Goal: Task Accomplishment & Management: Complete application form

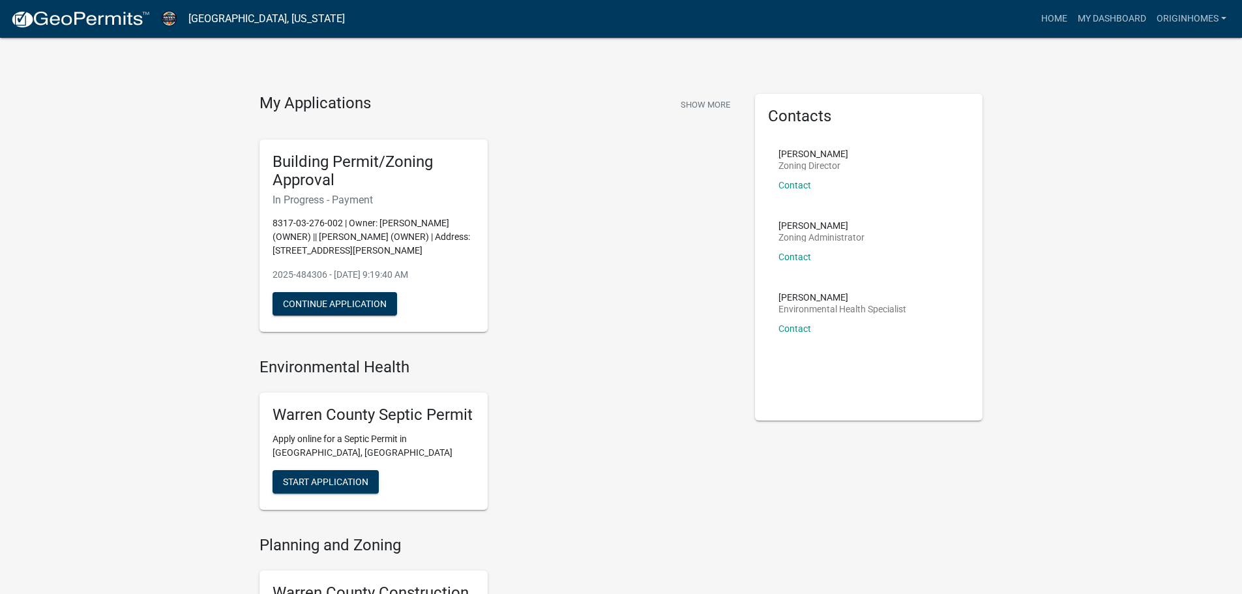
click at [586, 254] on div "Building Permit/Zoning Approval In Progress - Payment 8317-03-276-002 | Owner: …" at bounding box center [498, 236] width 496 height 214
click at [195, 147] on div "My Applications Show More Building Permit/Zoning Approval In Progress - Payment…" at bounding box center [621, 512] width 1242 height 1024
click at [1080, 11] on link "My Dashboard" at bounding box center [1112, 19] width 79 height 25
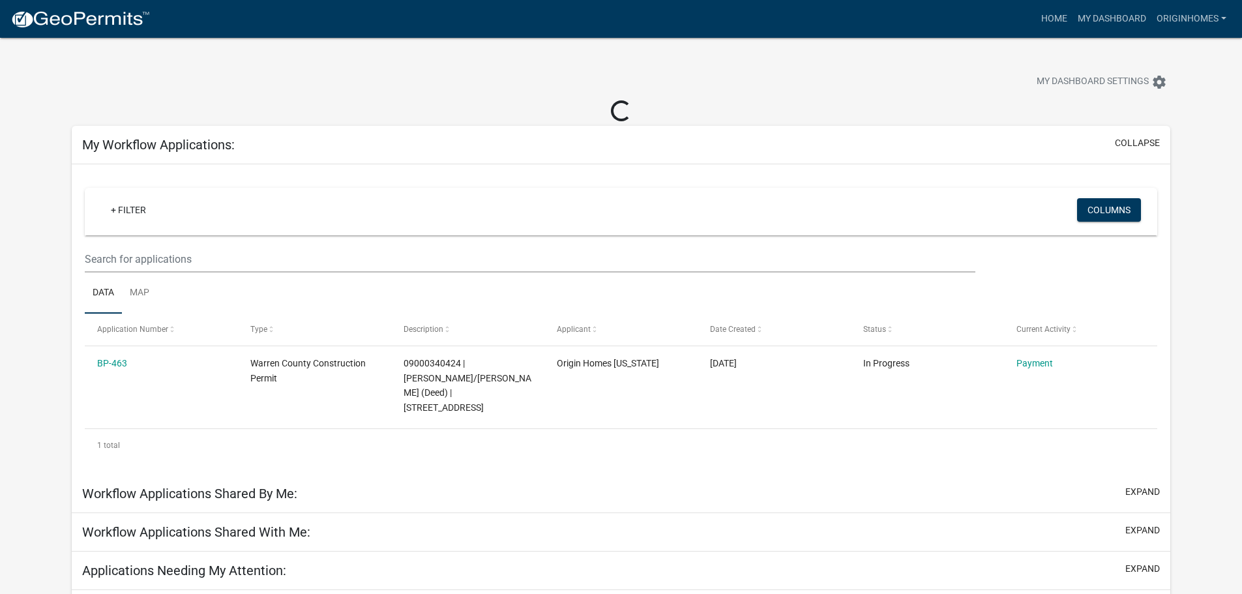
scroll to position [38, 0]
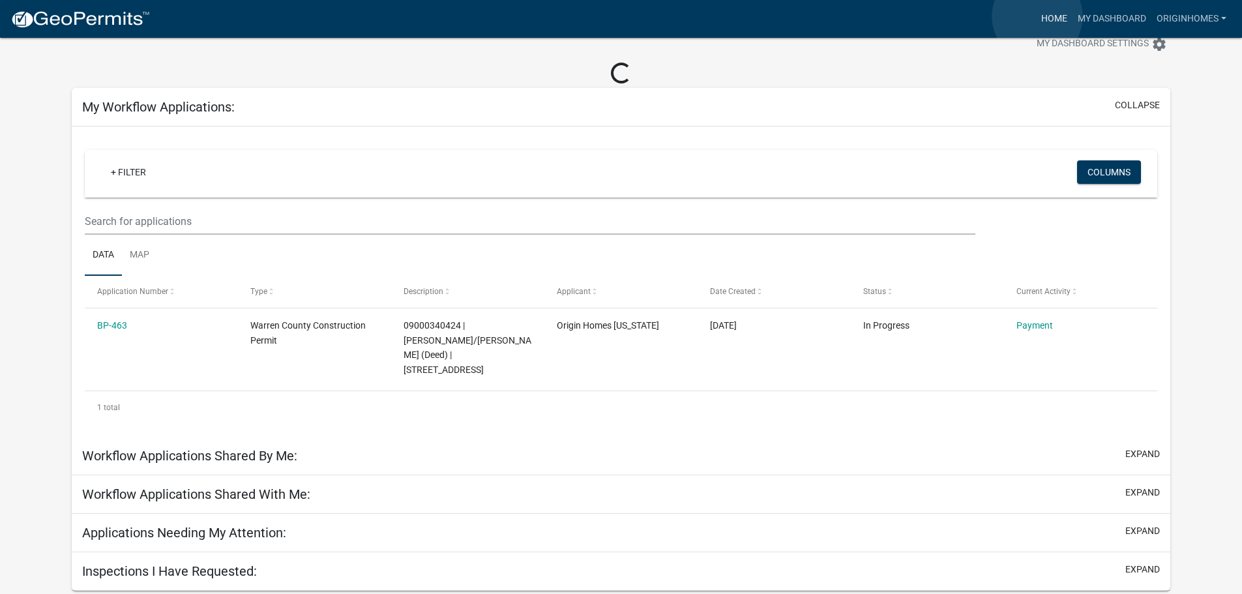
click at [1038, 16] on link "Home" at bounding box center [1054, 19] width 37 height 25
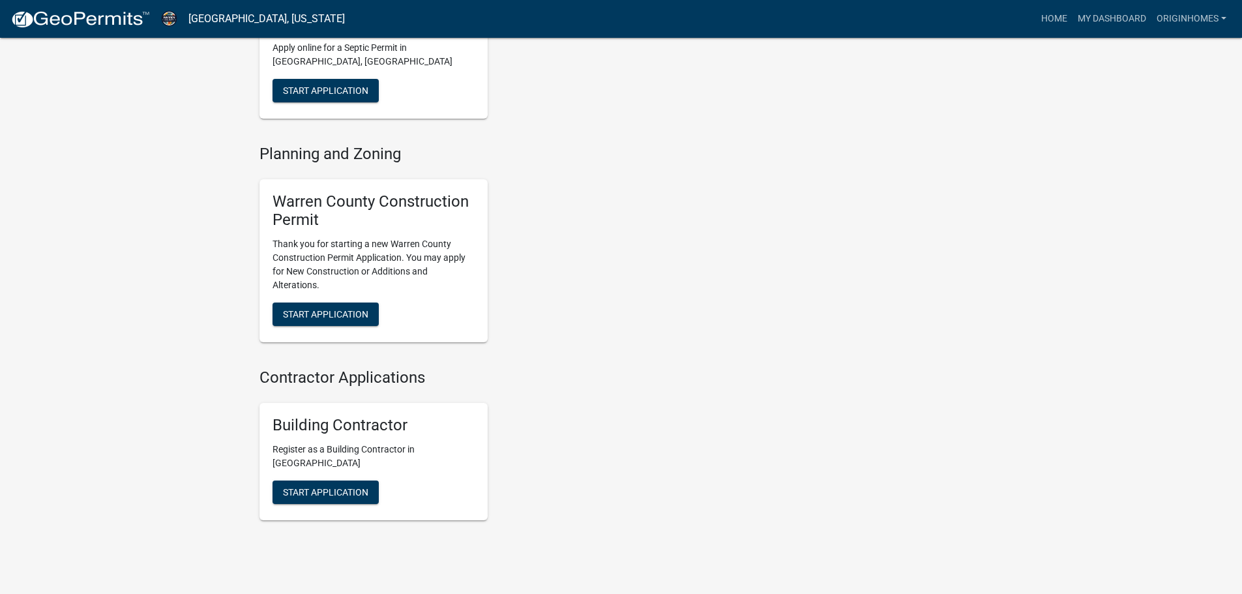
scroll to position [130, 0]
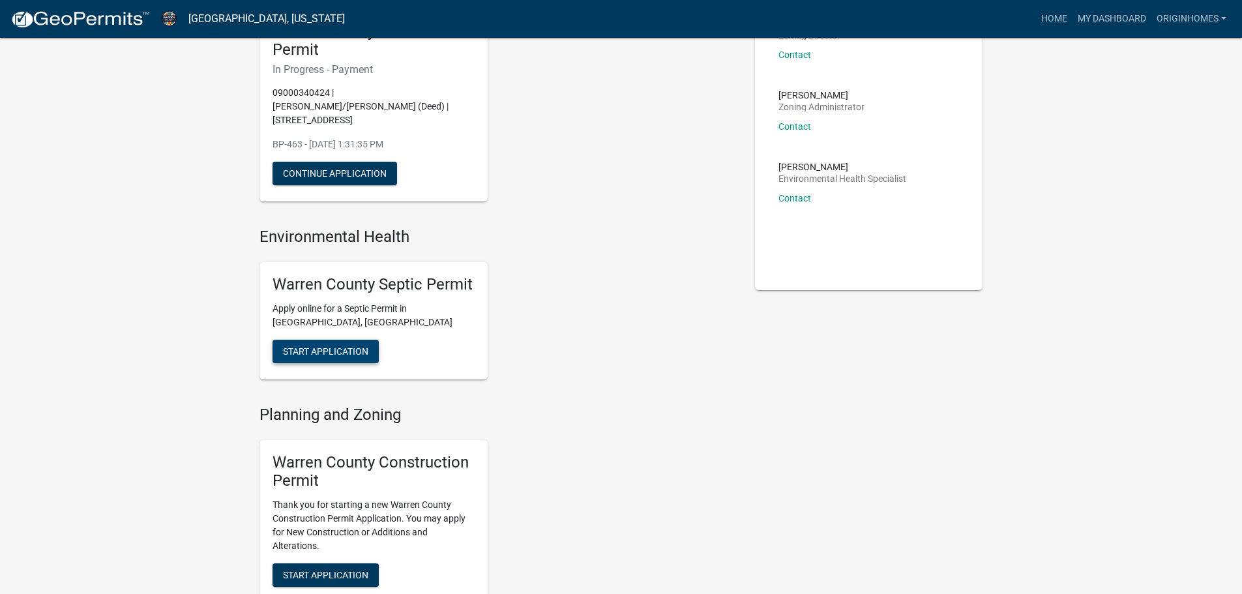
click at [348, 340] on button "Start Application" at bounding box center [326, 351] width 106 height 23
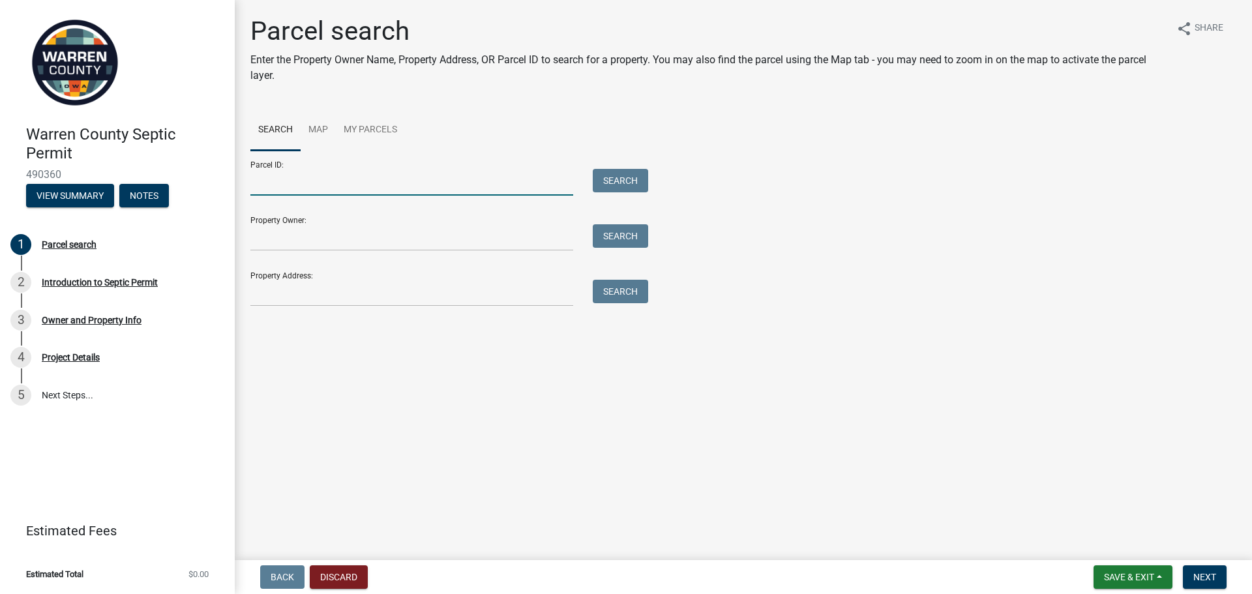
click at [301, 184] on input "Parcel ID:" at bounding box center [411, 182] width 323 height 27
click at [351, 140] on link "My Parcels" at bounding box center [370, 131] width 69 height 42
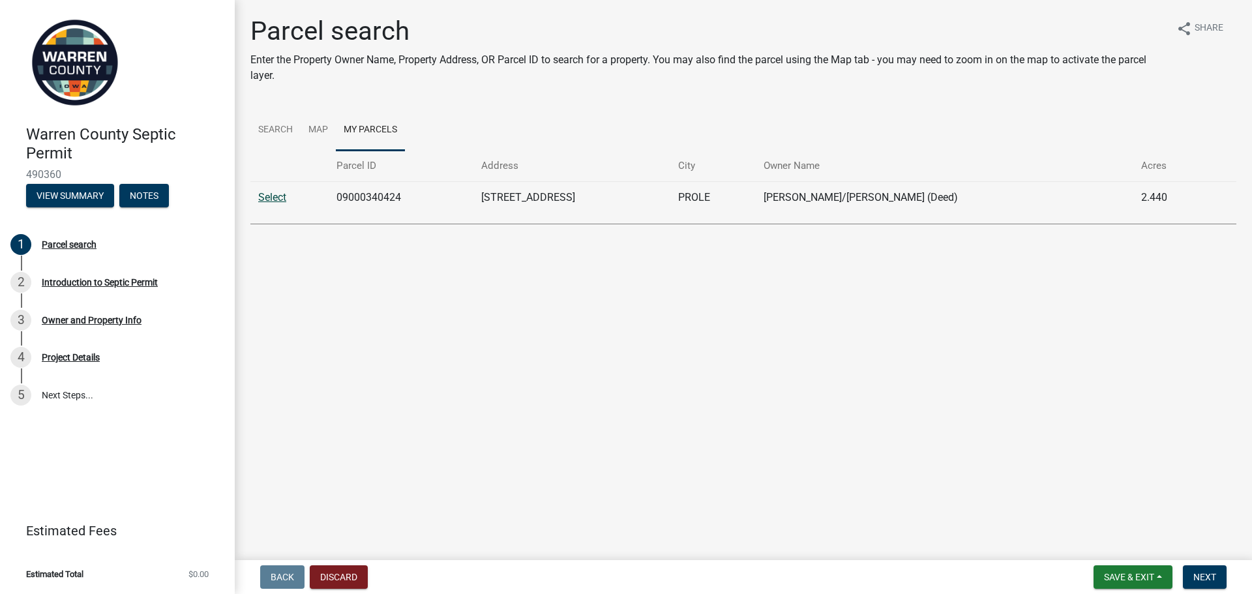
click at [271, 191] on link "Select" at bounding box center [272, 197] width 28 height 12
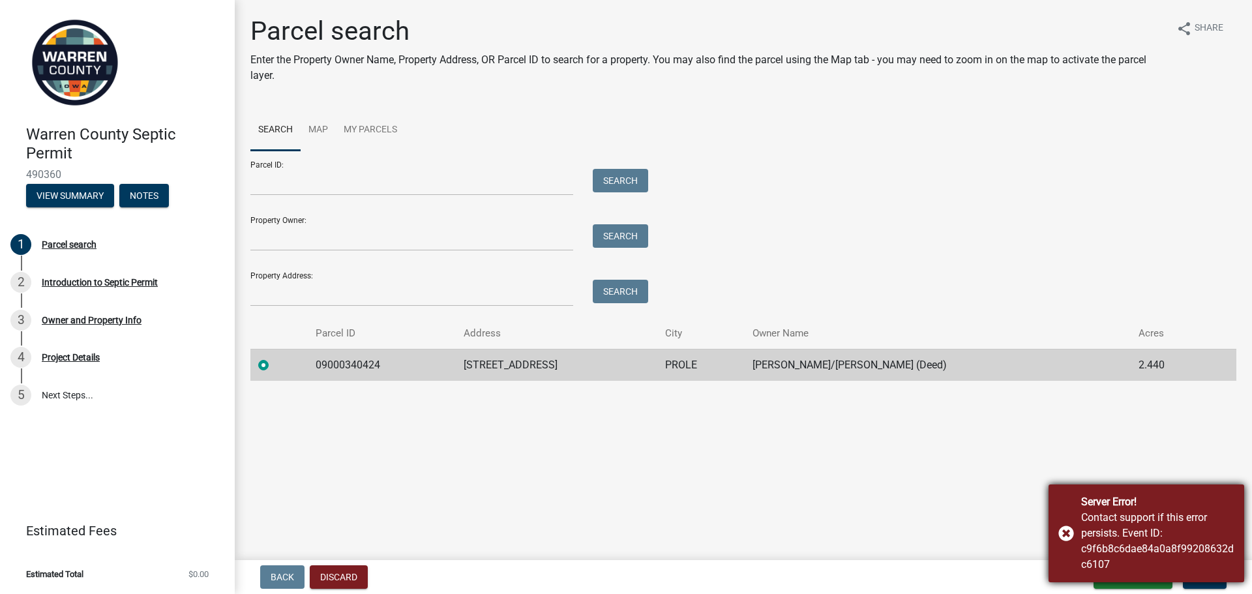
click at [1079, 537] on div "Server Error! Contact support if this error persists. Event ID: c9f6b8c6dae84a0…" at bounding box center [1147, 534] width 196 height 98
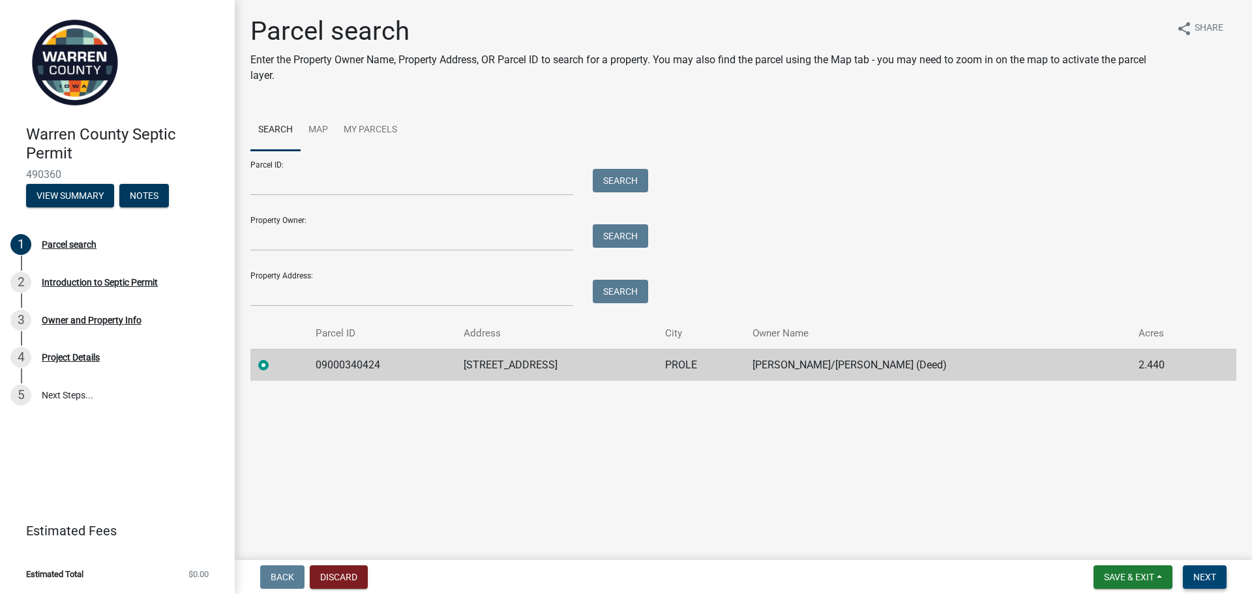
click at [1210, 581] on span "Next" at bounding box center [1204, 577] width 23 height 10
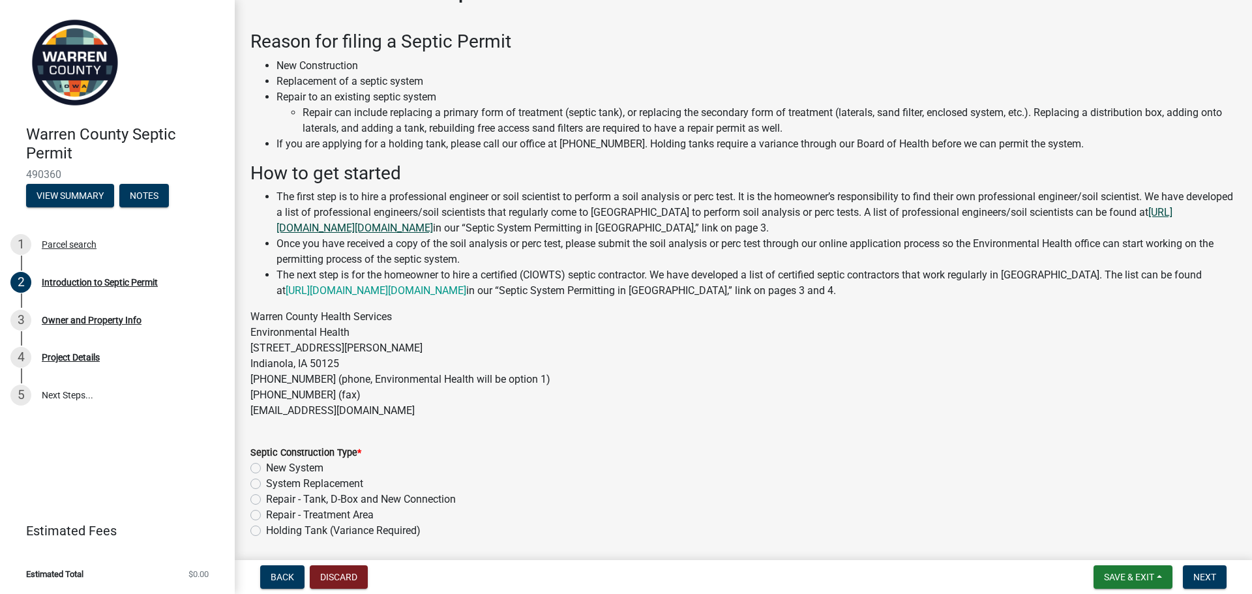
scroll to position [89, 0]
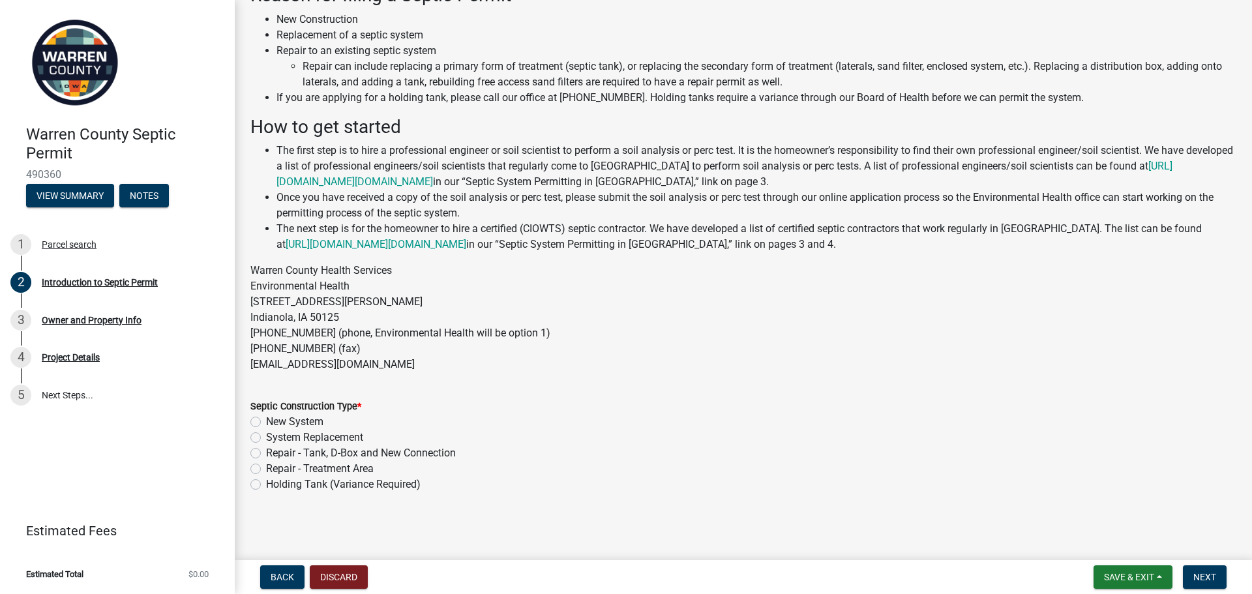
click at [266, 426] on label "New System" at bounding box center [294, 422] width 57 height 16
click at [266, 423] on input "New System" at bounding box center [270, 418] width 8 height 8
radio input "true"
click at [1217, 578] on button "Next" at bounding box center [1205, 576] width 44 height 23
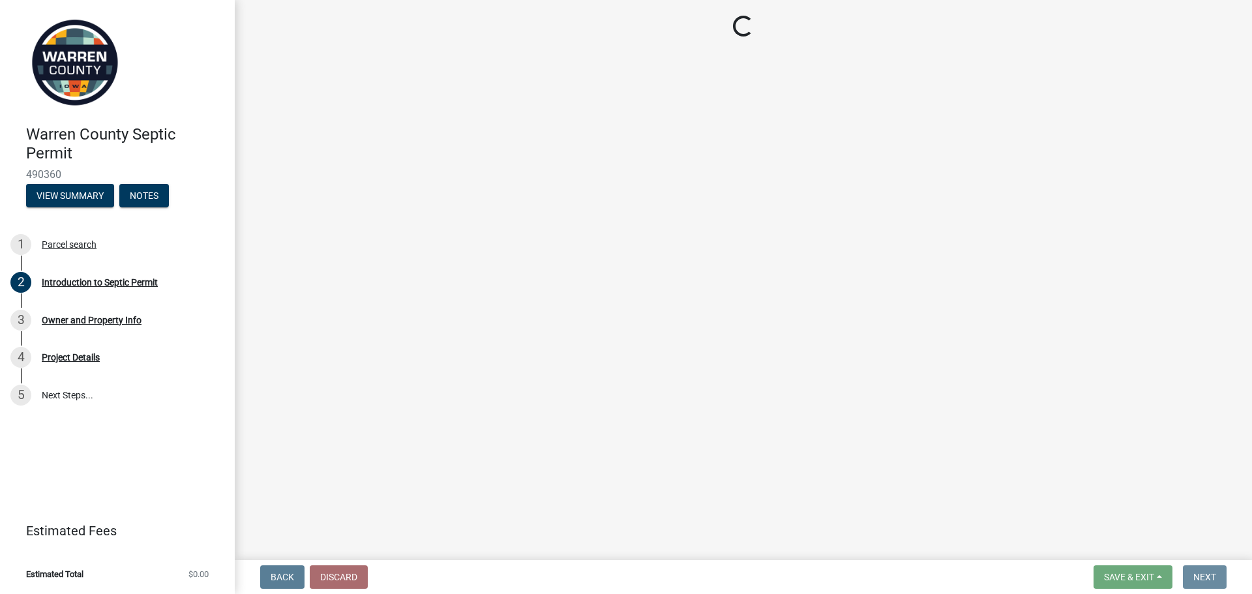
scroll to position [0, 0]
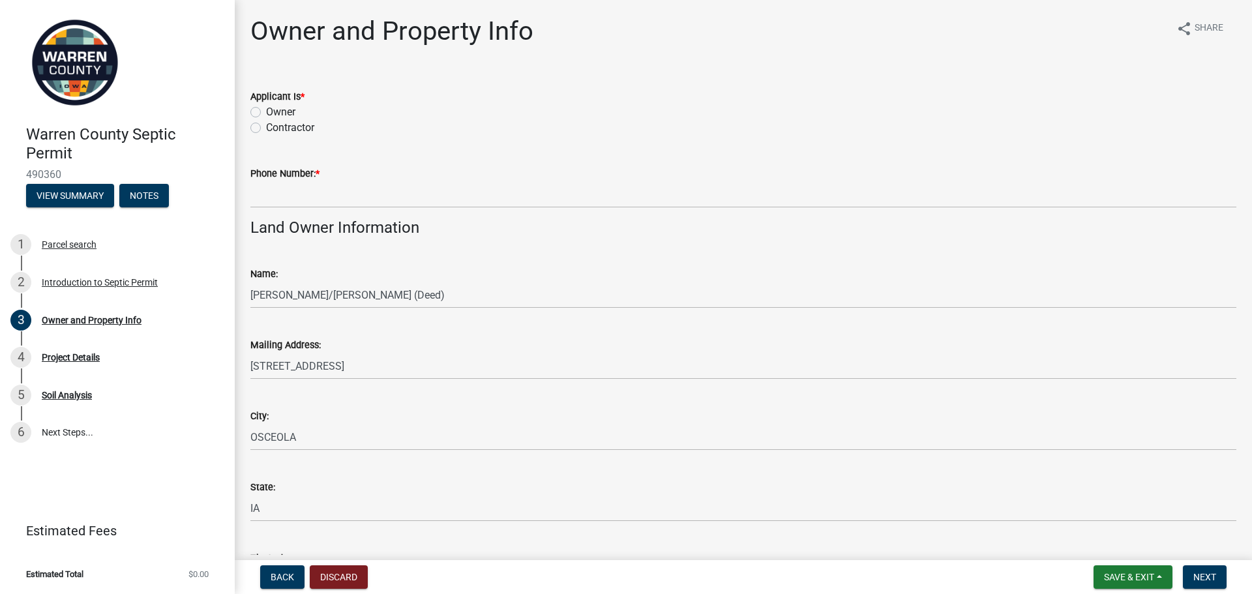
click at [266, 126] on label "Contractor" at bounding box center [290, 128] width 48 height 16
click at [266, 126] on input "Contractor" at bounding box center [270, 124] width 8 height 8
radio input "true"
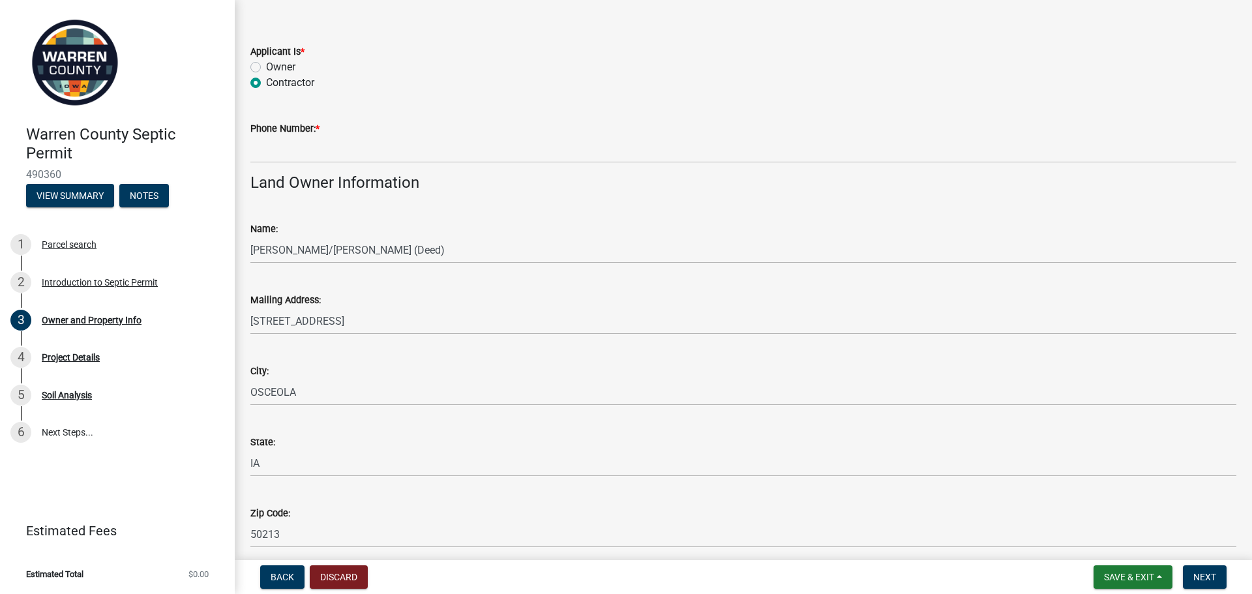
scroll to position [65, 0]
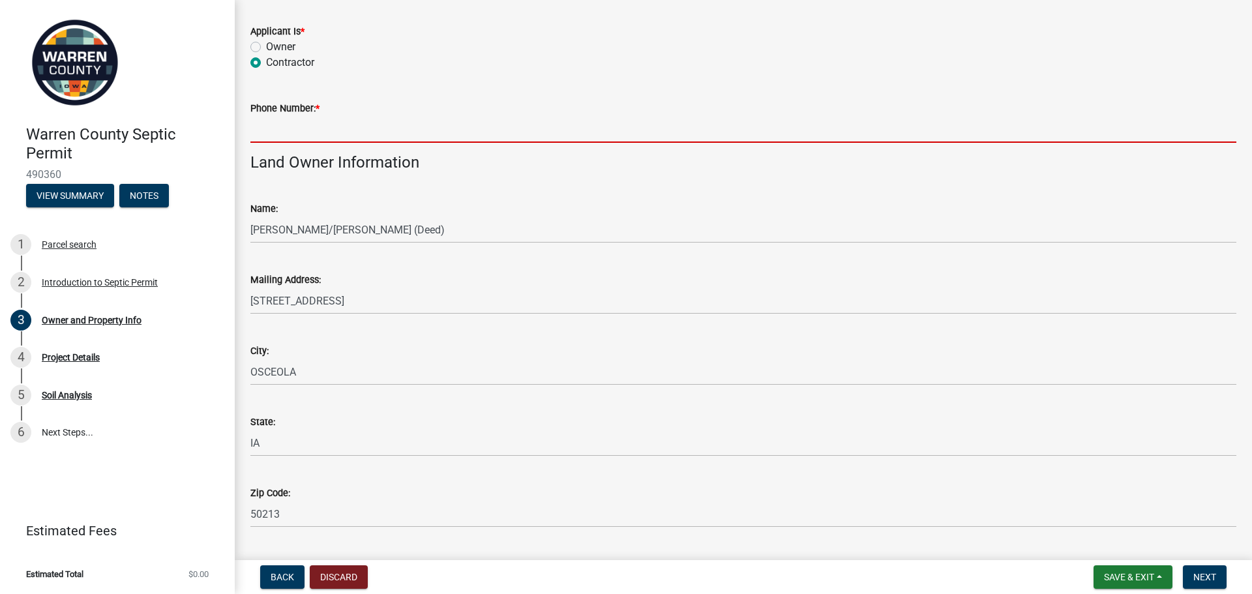
click at [311, 138] on input "Phone Number: *" at bounding box center [743, 129] width 986 height 27
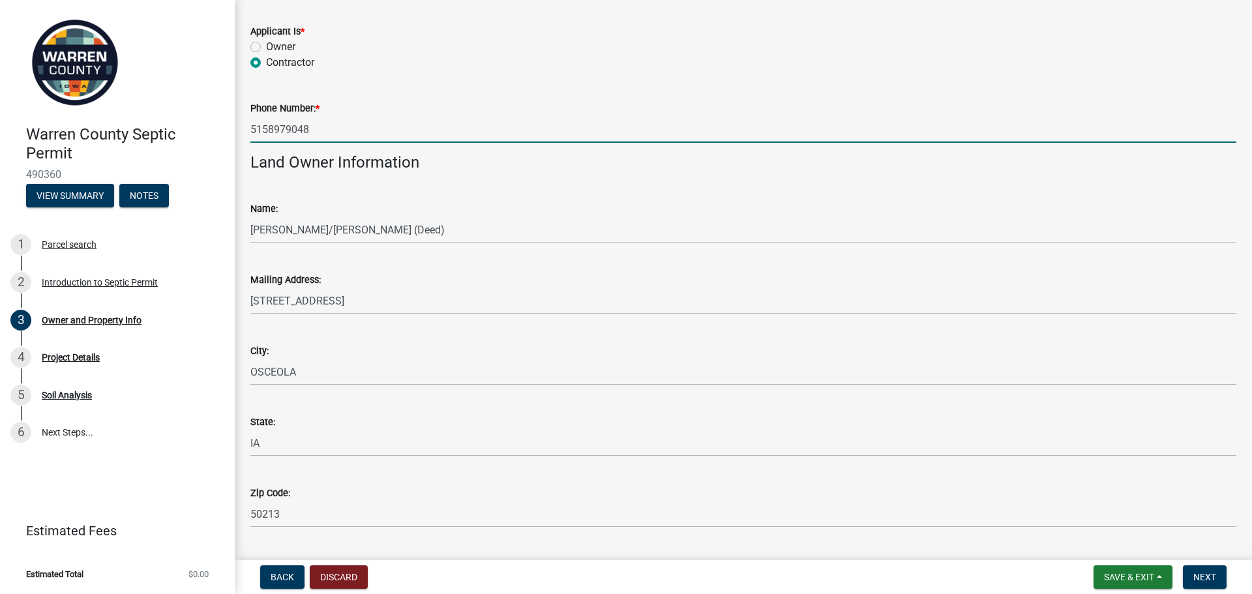
type input "5158979048"
click at [537, 113] on div "Phone Number: *" at bounding box center [743, 108] width 986 height 16
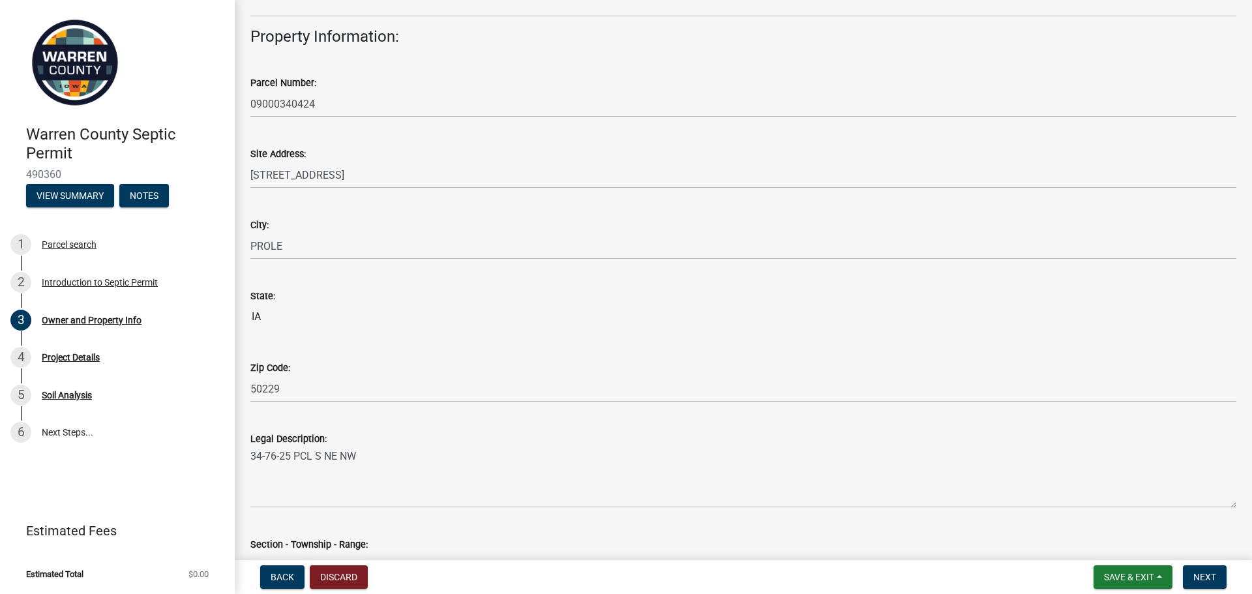
scroll to position [732, 0]
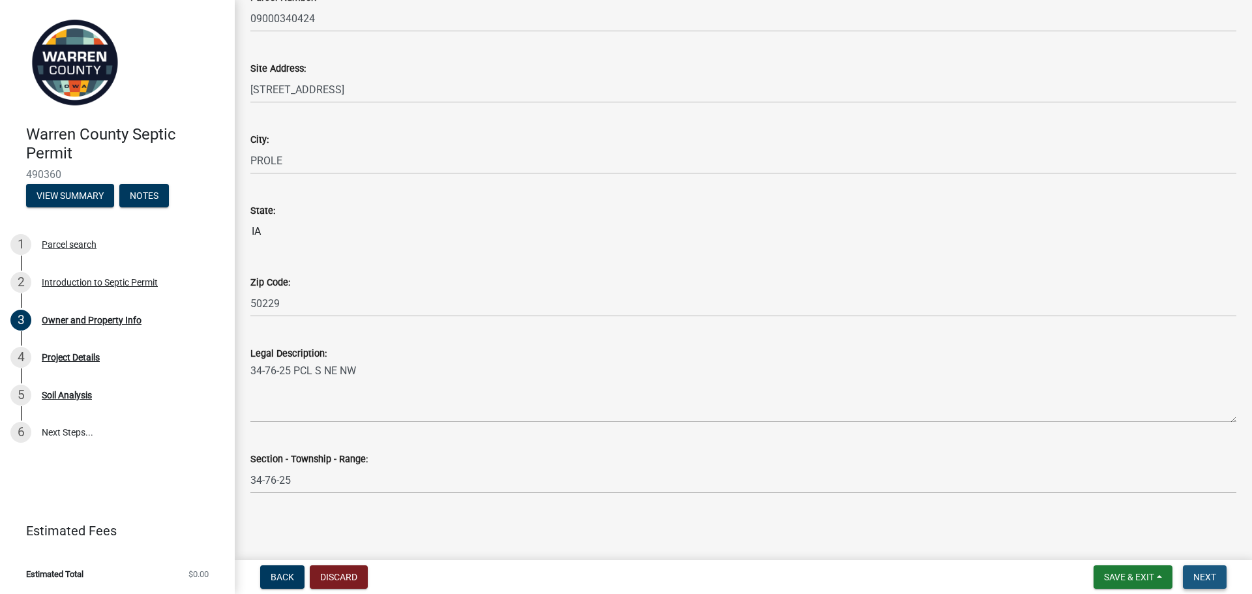
click at [1210, 576] on span "Next" at bounding box center [1204, 577] width 23 height 10
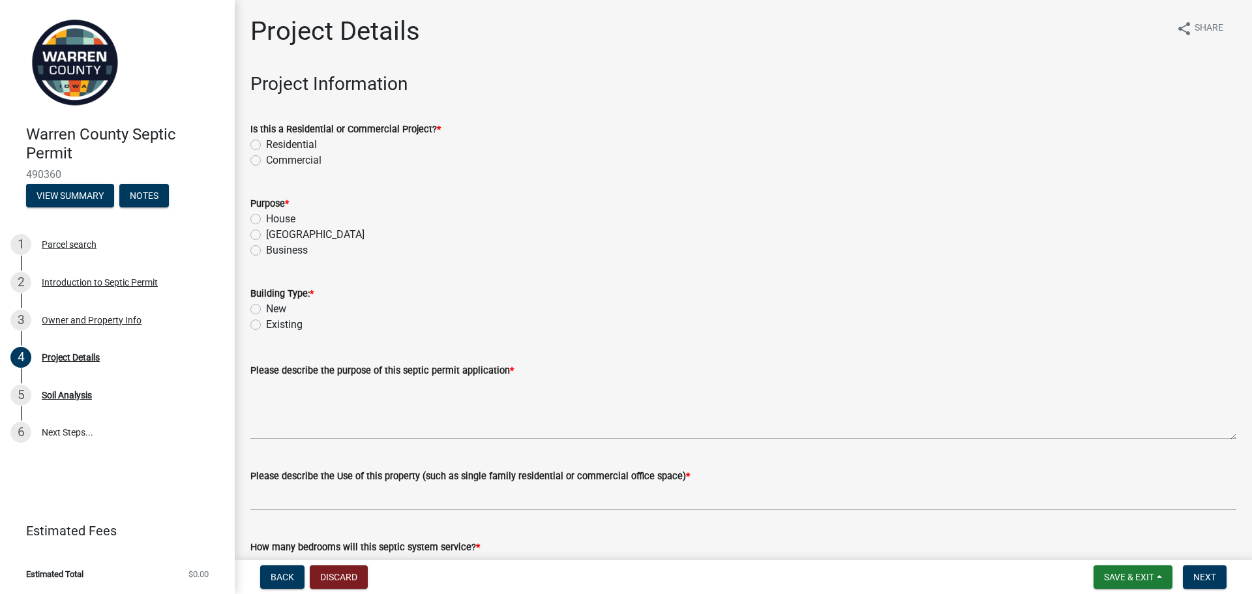
click at [266, 140] on label "Residential" at bounding box center [291, 145] width 51 height 16
click at [266, 140] on input "Residential" at bounding box center [270, 141] width 8 height 8
radio input "true"
click at [266, 222] on label "House" at bounding box center [280, 219] width 29 height 16
click at [266, 220] on input "House" at bounding box center [270, 215] width 8 height 8
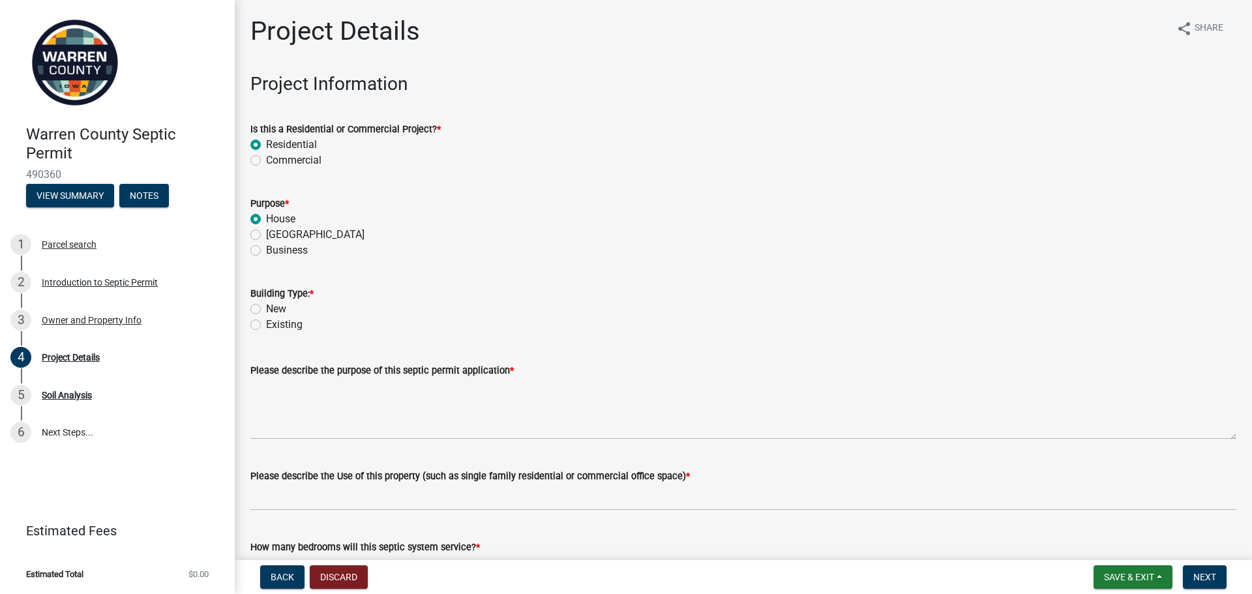
radio input "true"
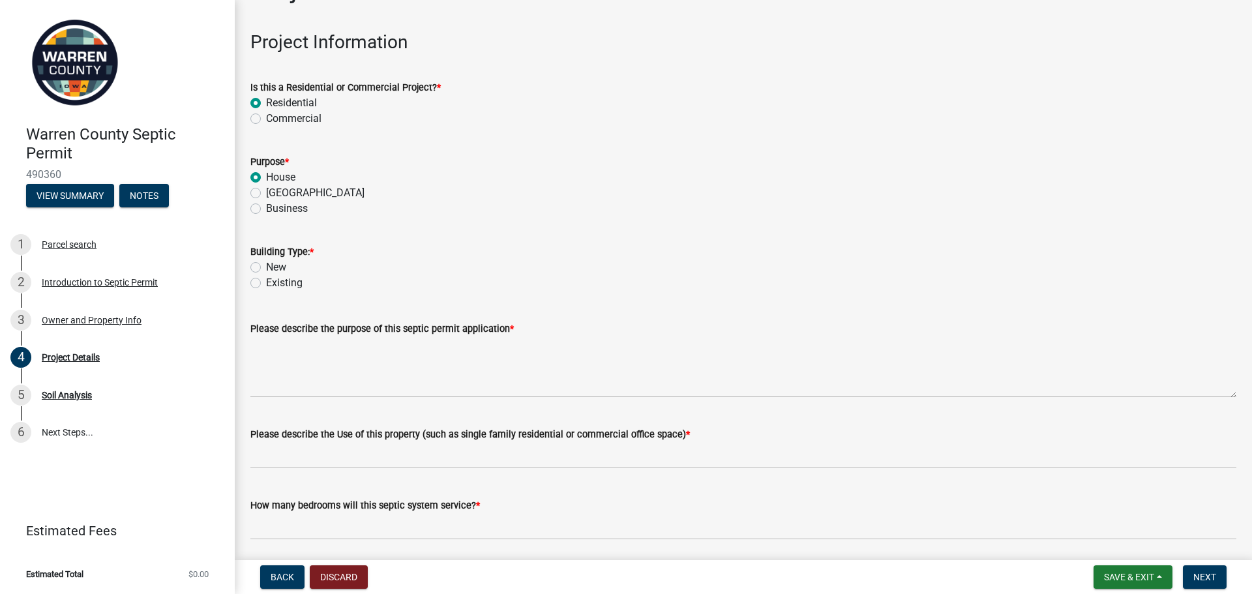
scroll to position [65, 0]
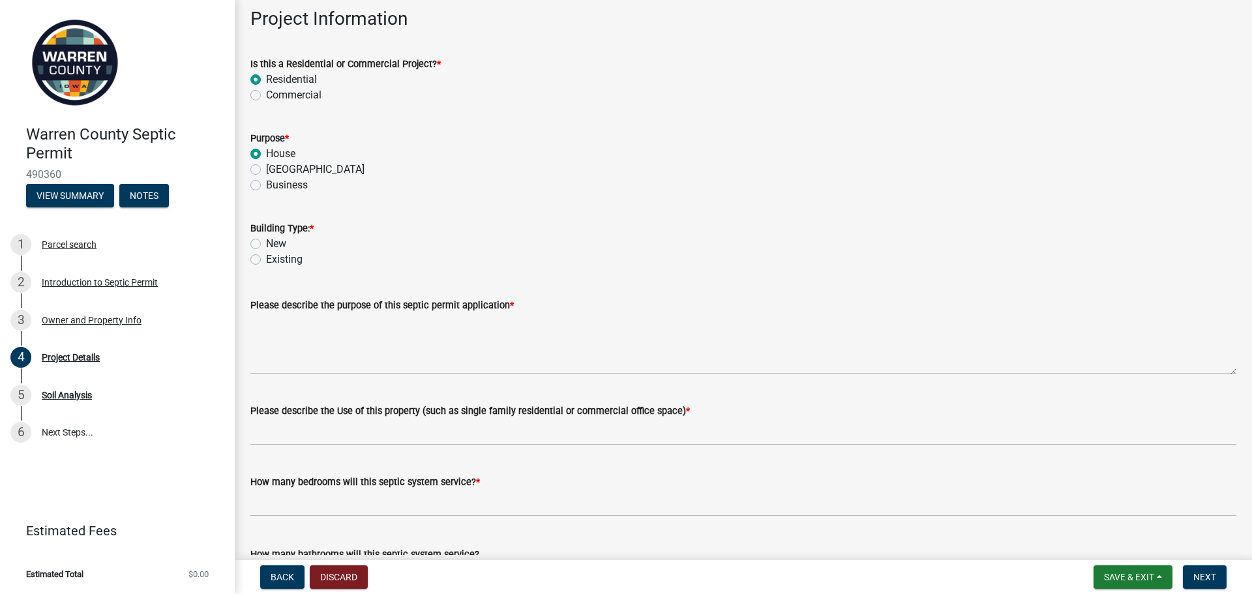
click at [266, 246] on label "New" at bounding box center [276, 244] width 20 height 16
click at [266, 245] on input "New" at bounding box center [270, 240] width 8 height 8
radio input "true"
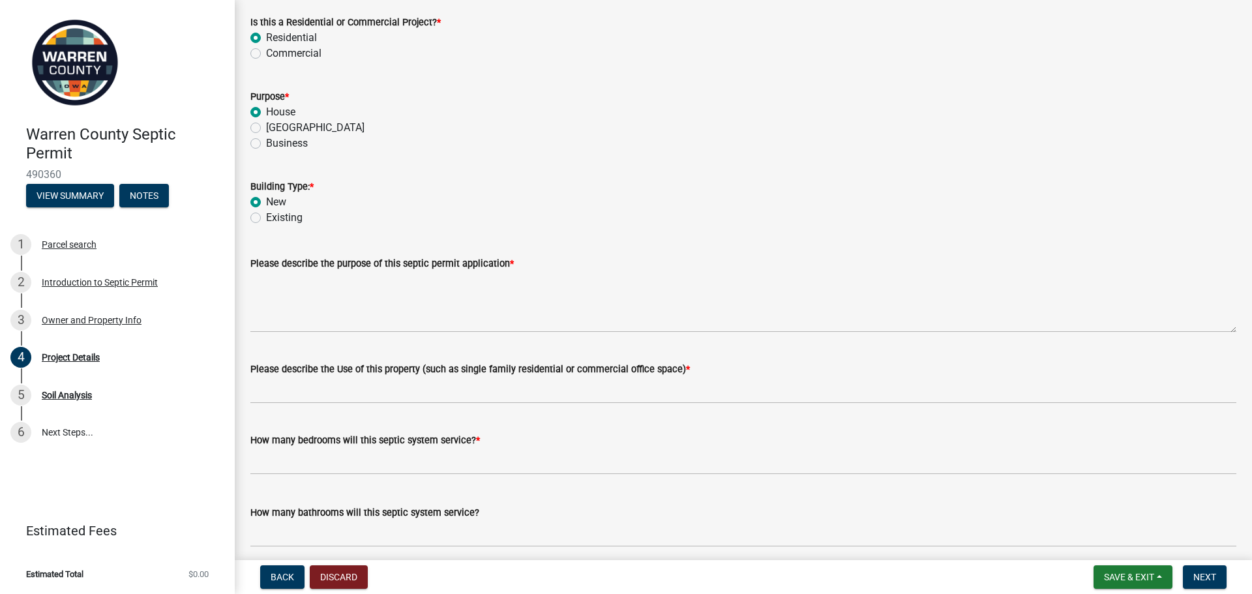
scroll to position [130, 0]
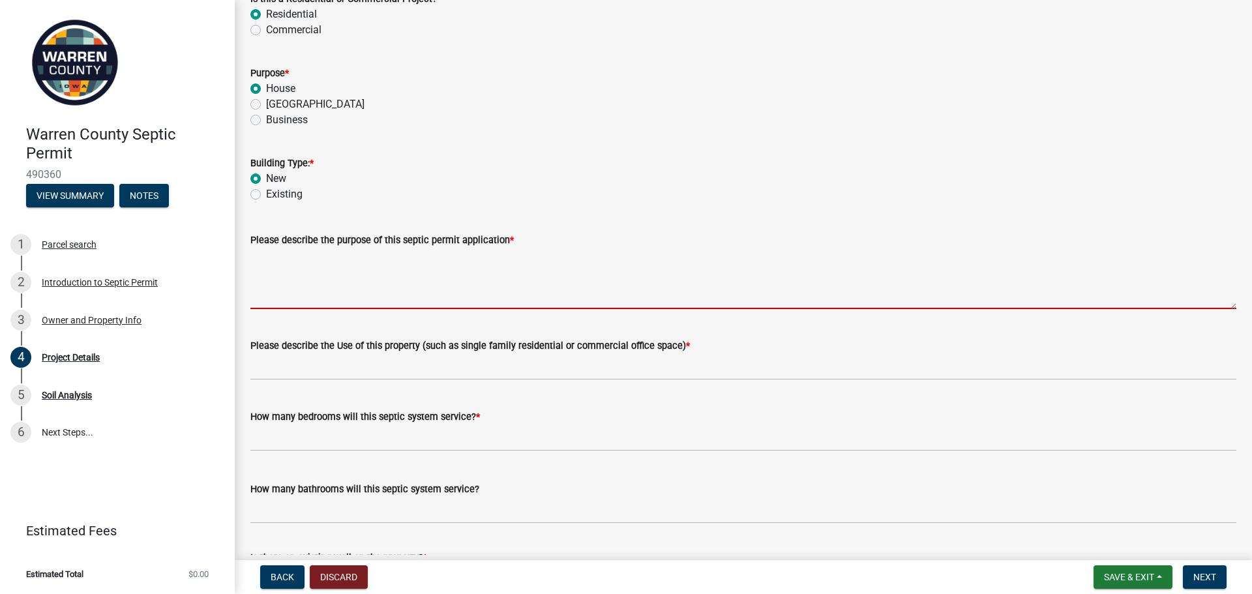
click at [361, 299] on textarea "Please describe the purpose of this septic permit application *" at bounding box center [743, 278] width 986 height 61
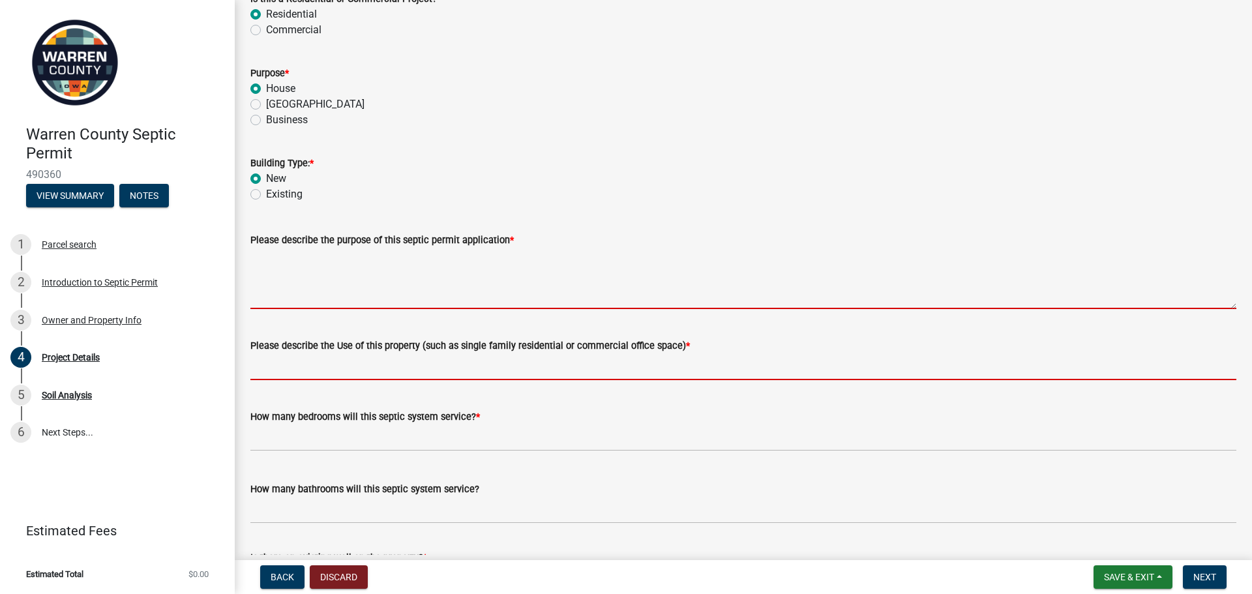
click at [513, 370] on input "Please describe the Use of this property (such as single family residential or …" at bounding box center [743, 366] width 986 height 27
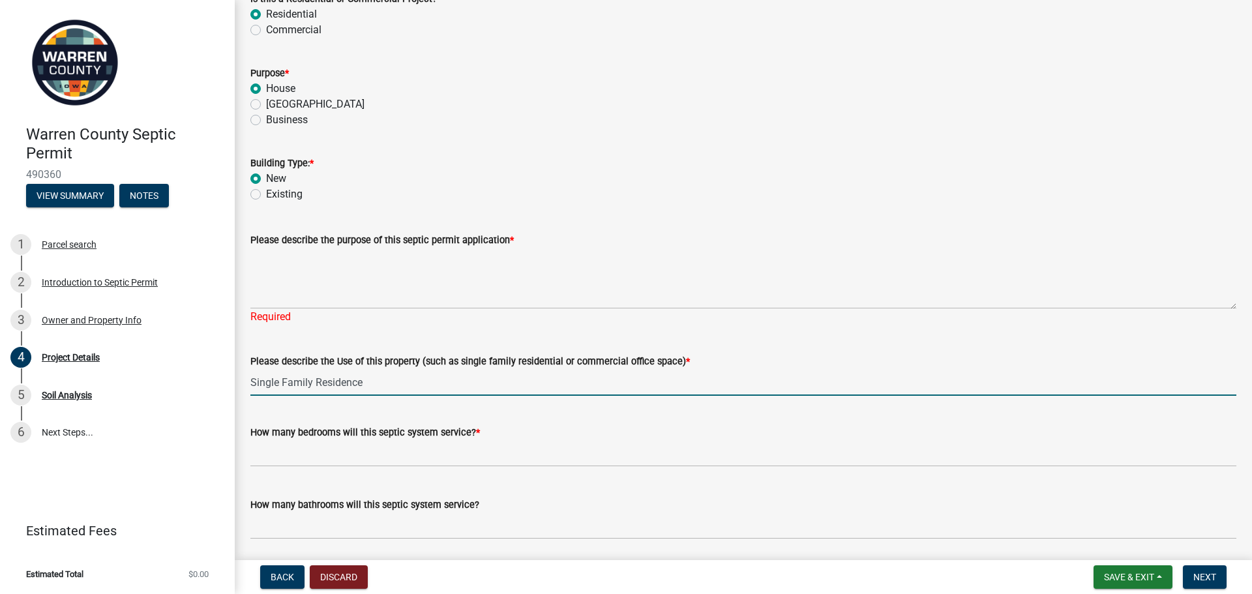
type input "Single Family Residence"
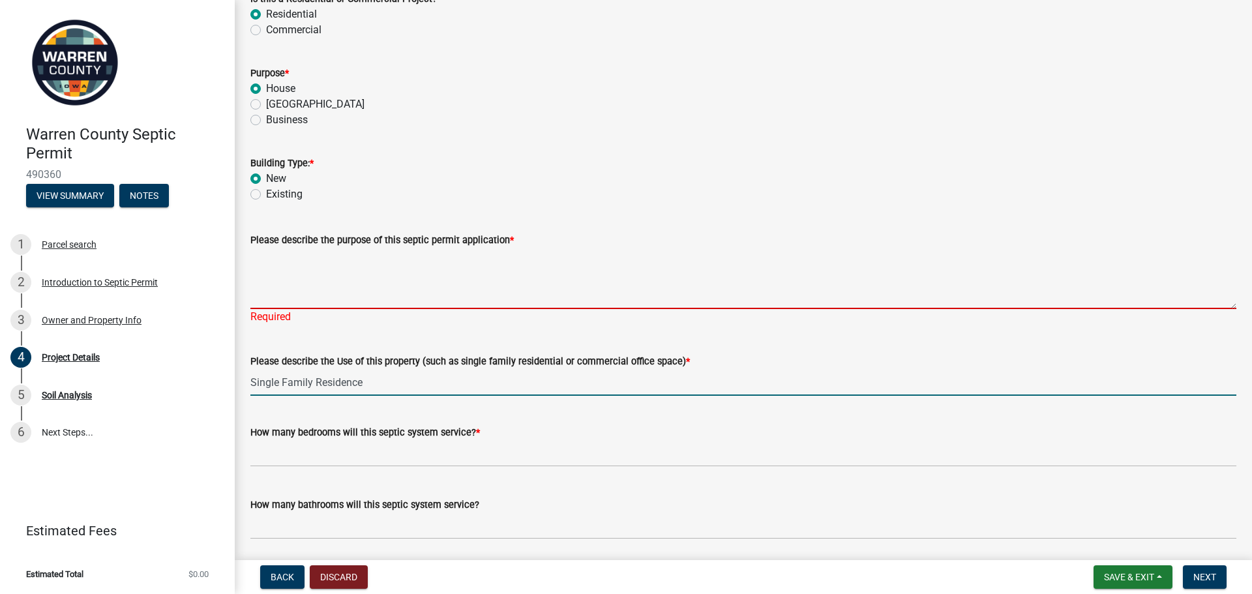
click at [453, 293] on textarea "Please describe the purpose of this septic permit application *" at bounding box center [743, 278] width 986 height 61
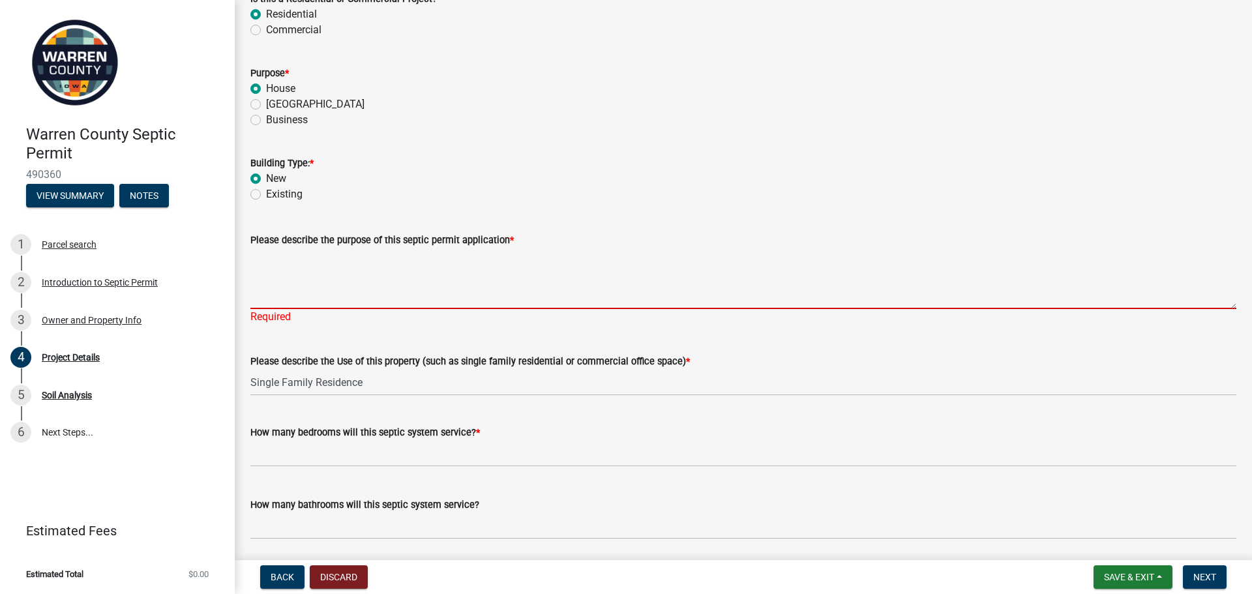
click at [488, 275] on textarea "Please describe the purpose of this septic permit application *" at bounding box center [743, 278] width 986 height 61
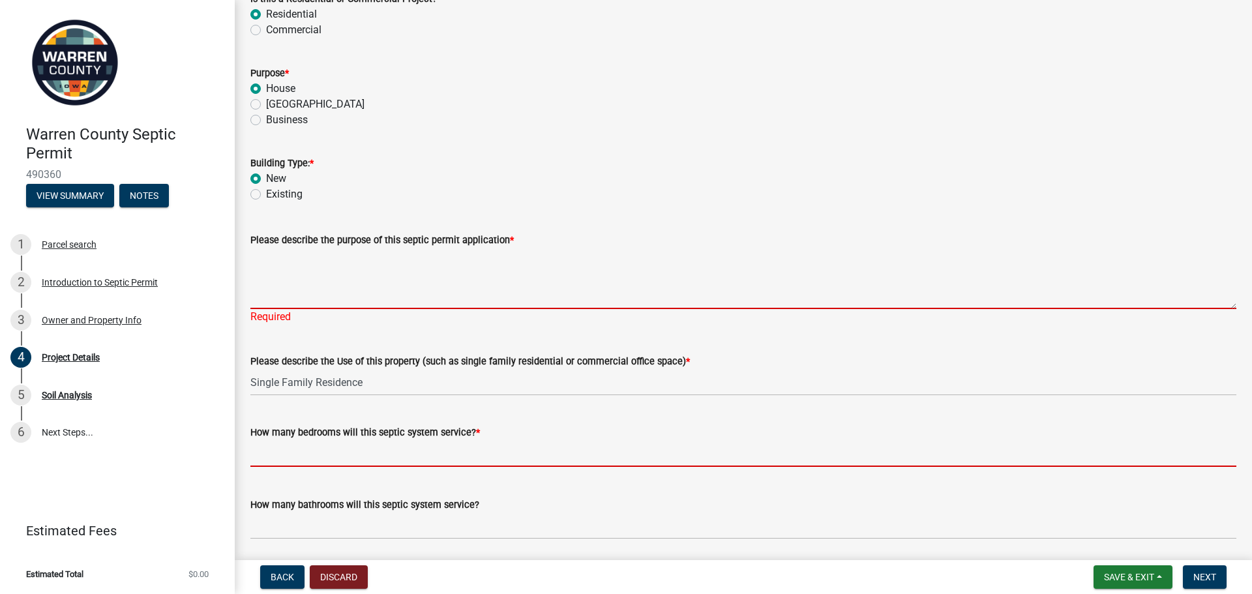
click at [383, 458] on input "text" at bounding box center [743, 453] width 986 height 27
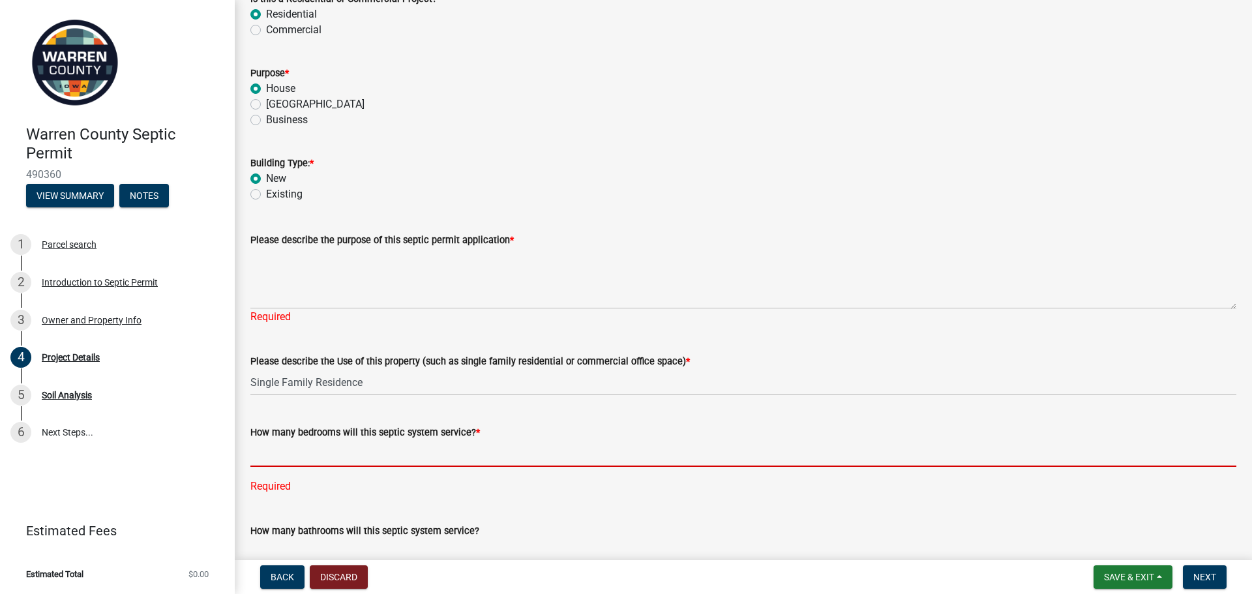
click at [380, 444] on input "text" at bounding box center [743, 453] width 986 height 27
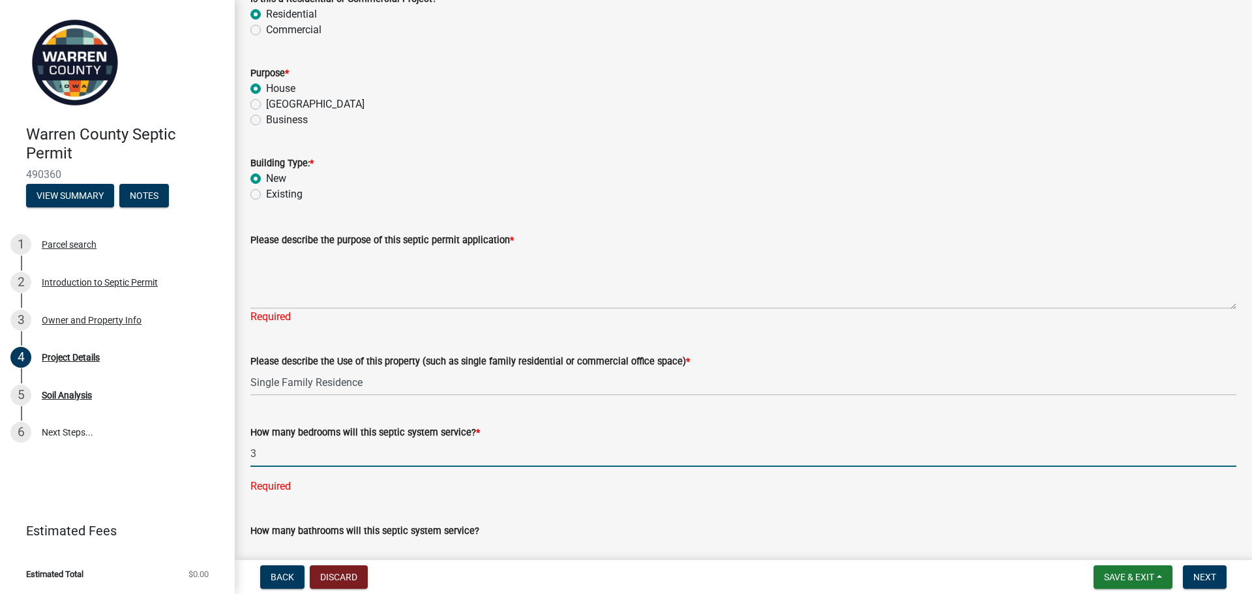
type input "3"
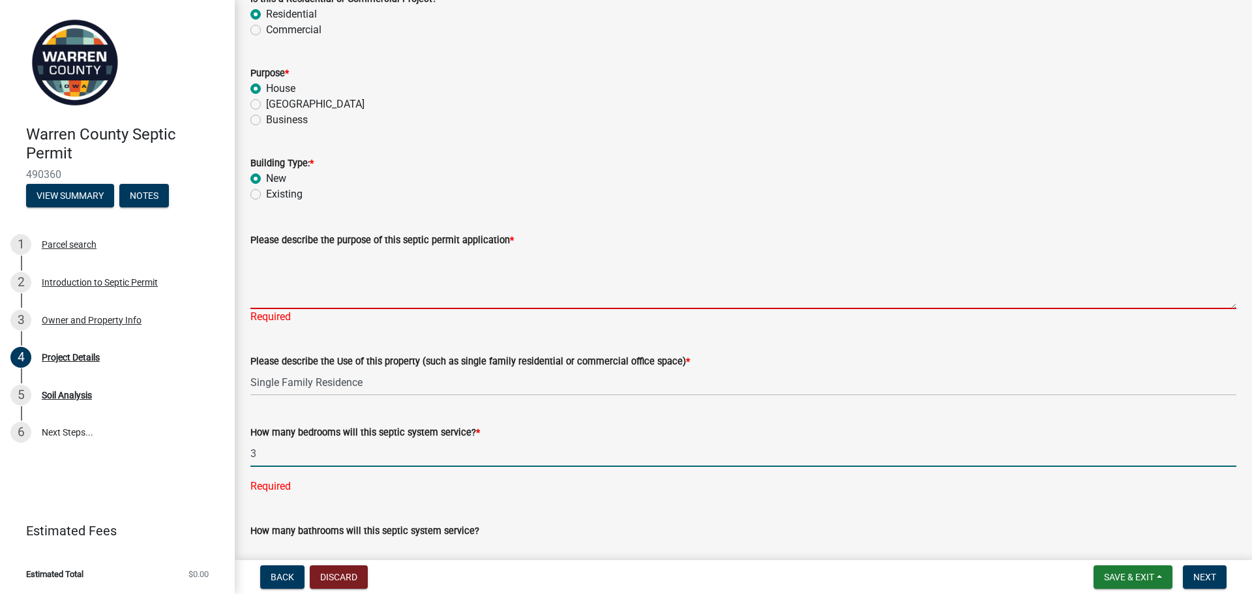
click at [333, 297] on textarea "Please describe the purpose of this septic permit application *" at bounding box center [743, 278] width 986 height 61
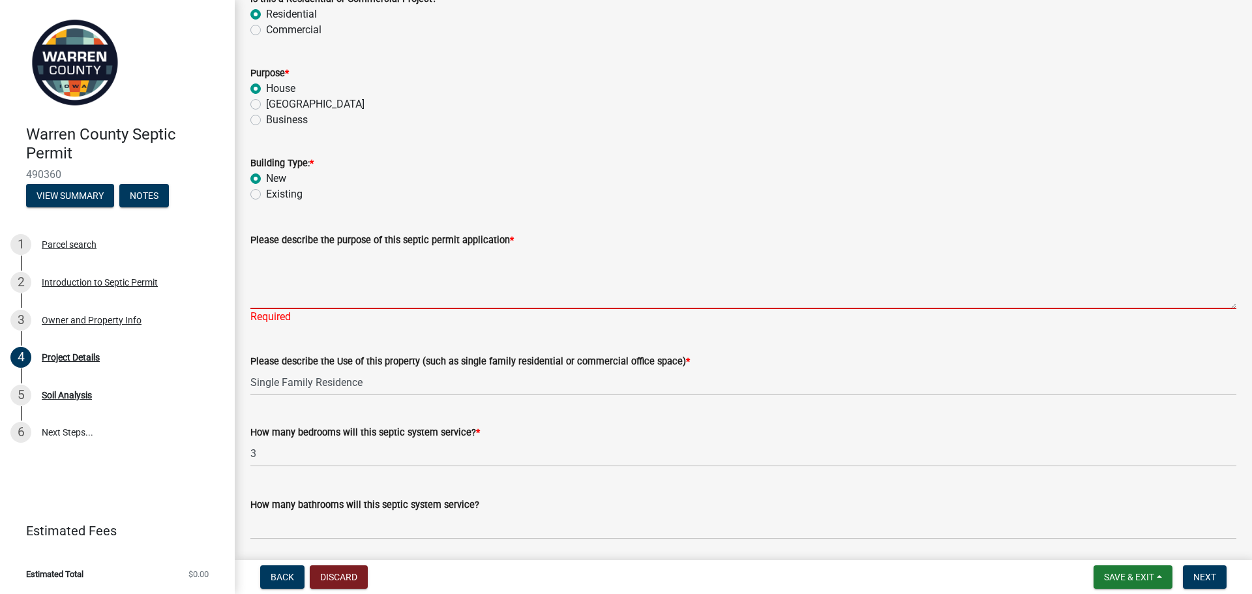
click at [326, 270] on textarea "Please describe the purpose of this septic permit application *" at bounding box center [743, 278] width 986 height 61
type textarea "S"
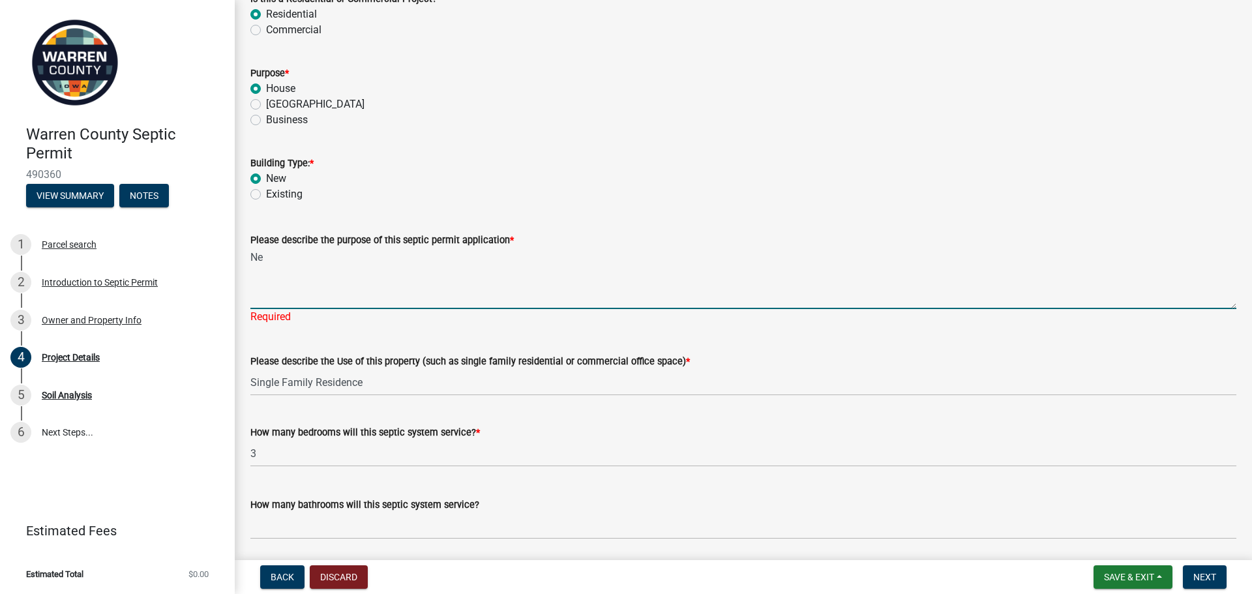
type textarea "N"
type textarea "S"
click at [283, 250] on textarea "New home septic system" at bounding box center [743, 278] width 986 height 61
click at [316, 292] on textarea "New home septic system" at bounding box center [743, 278] width 986 height 61
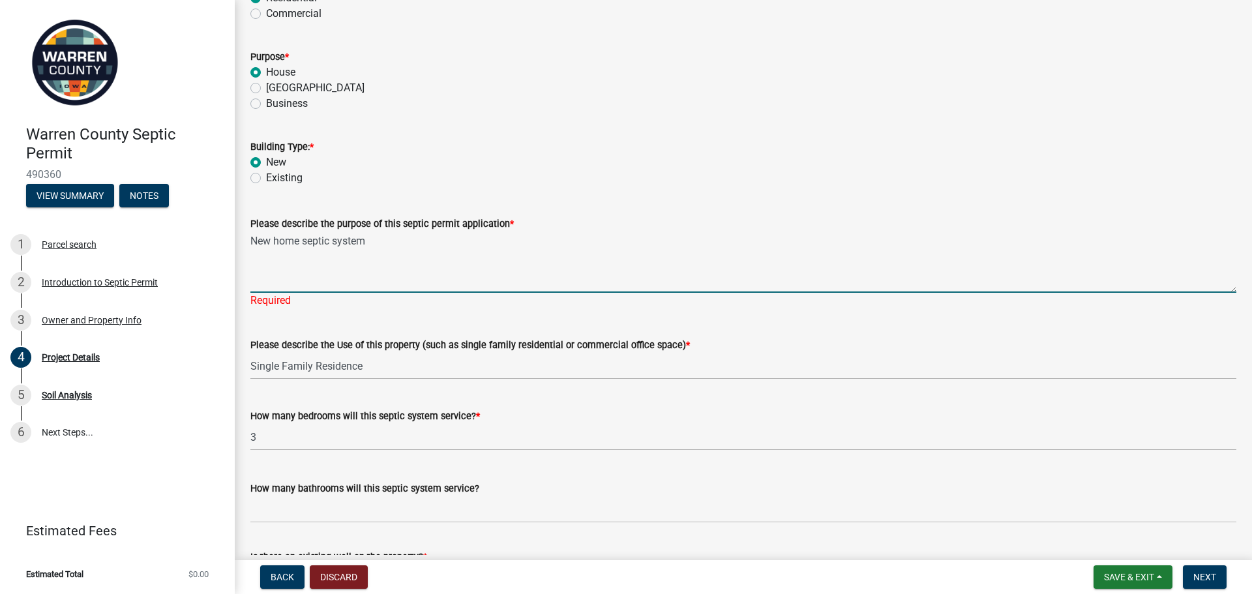
scroll to position [196, 0]
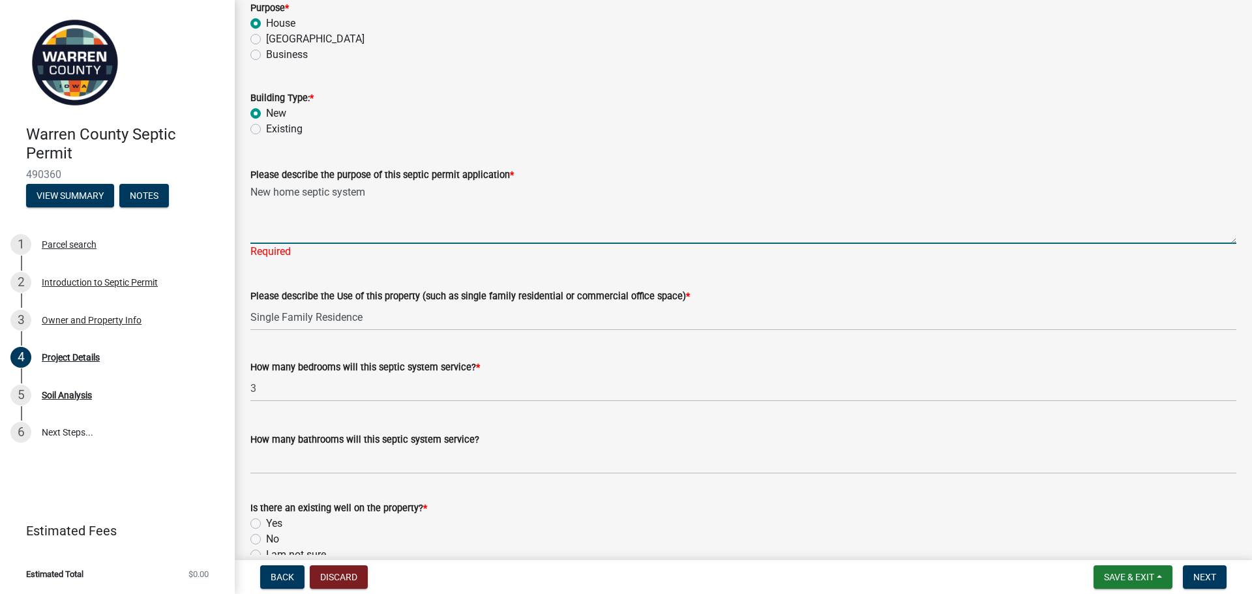
type textarea "New home septic system"
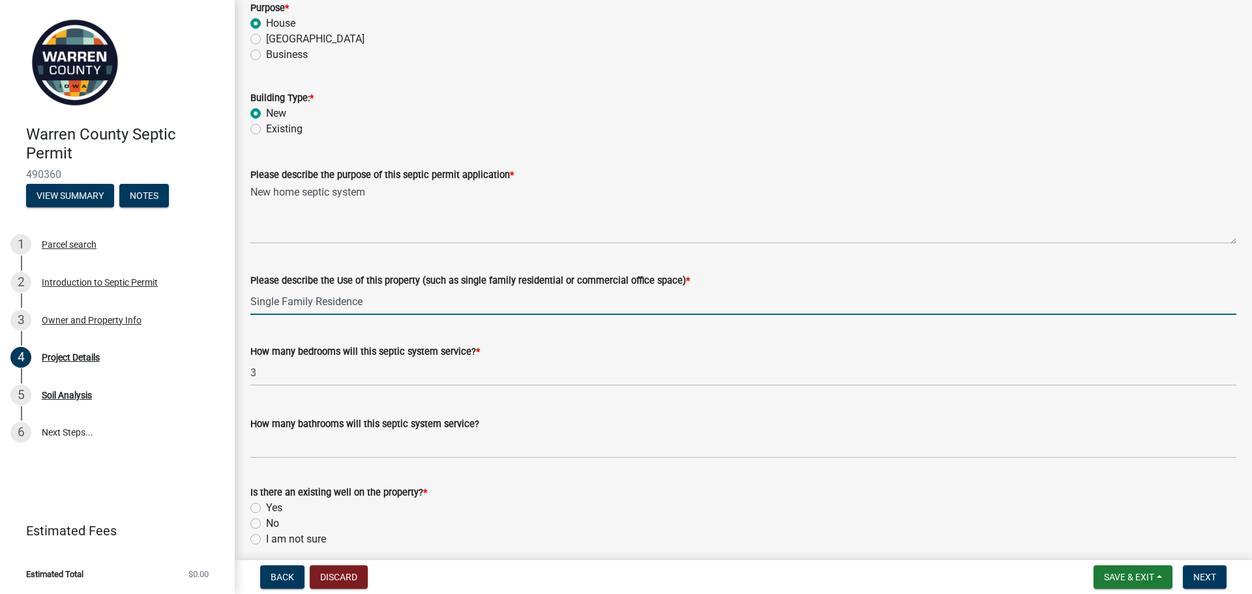
click at [315, 324] on wm-data-entity-input "Please describe the Use of this property (such as single family residential or …" at bounding box center [743, 289] width 986 height 71
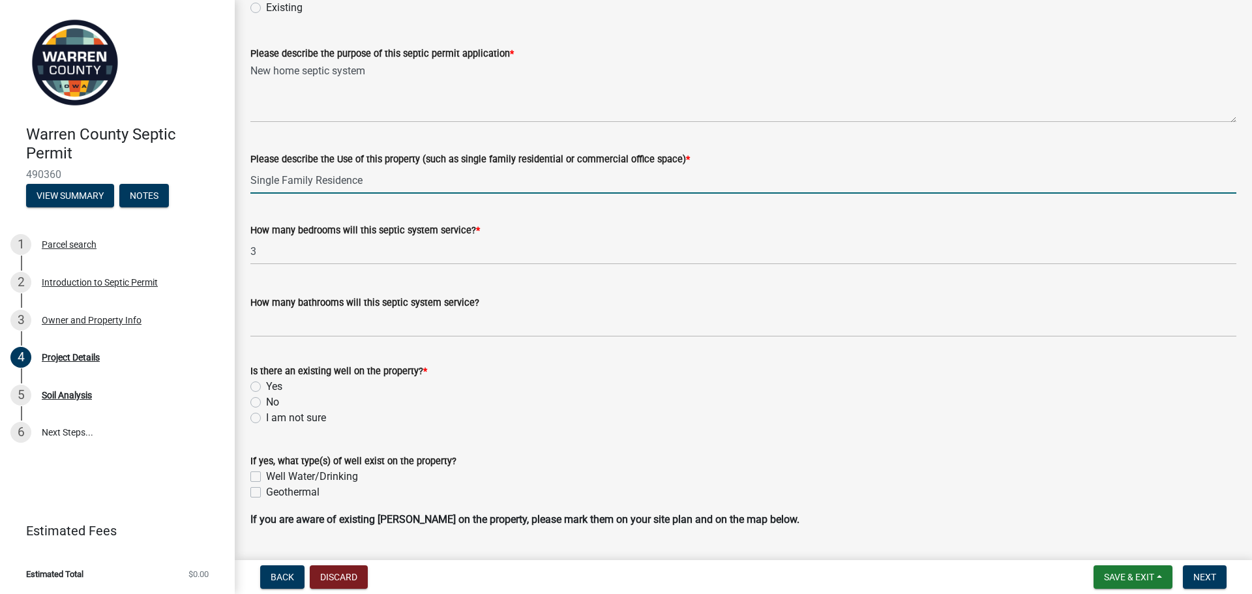
scroll to position [326, 0]
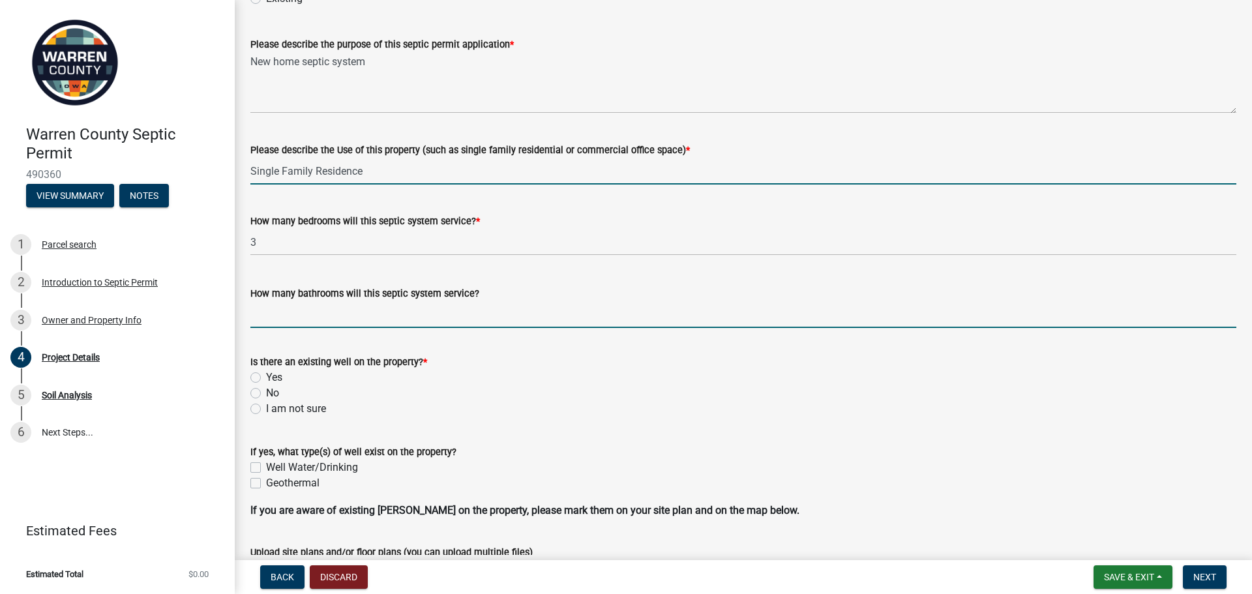
click at [319, 321] on input "How many bathrooms will this septic system service?" at bounding box center [743, 314] width 986 height 27
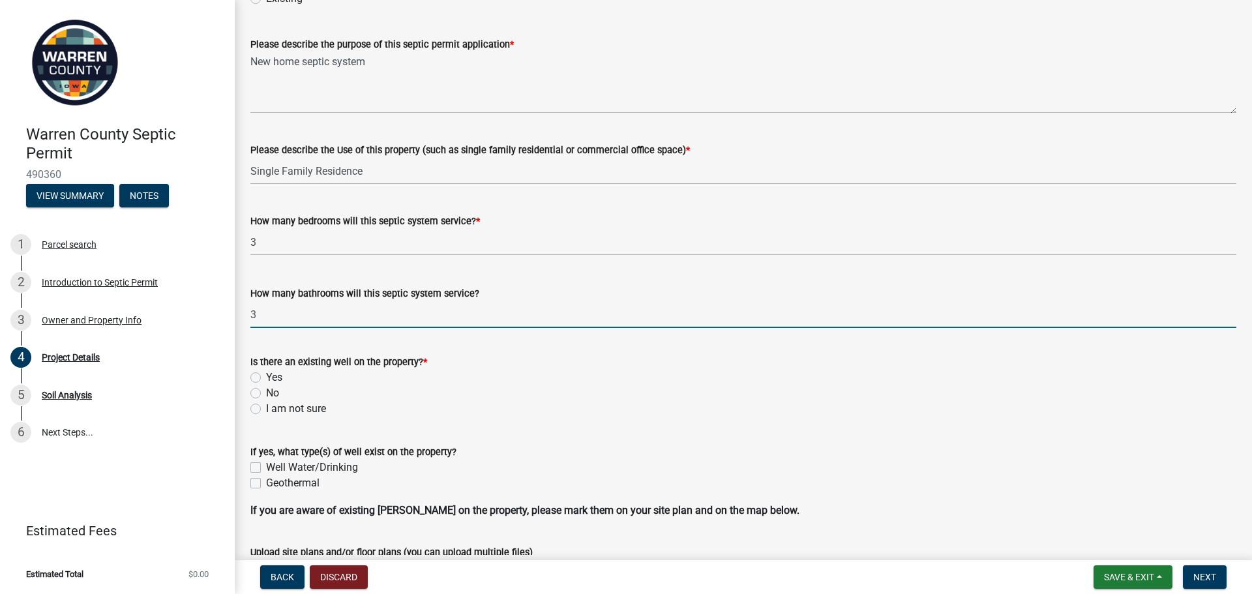
type input "3"
click at [331, 346] on form "Is there an existing well on the property? * Yes No I am not sure" at bounding box center [743, 377] width 986 height 78
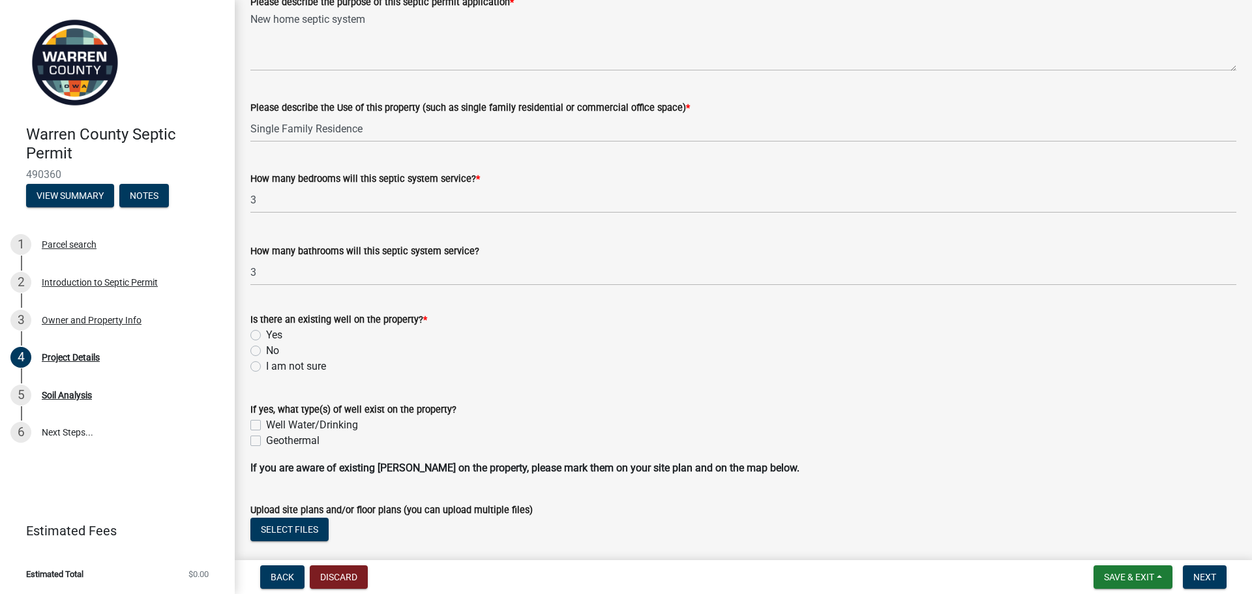
scroll to position [391, 0]
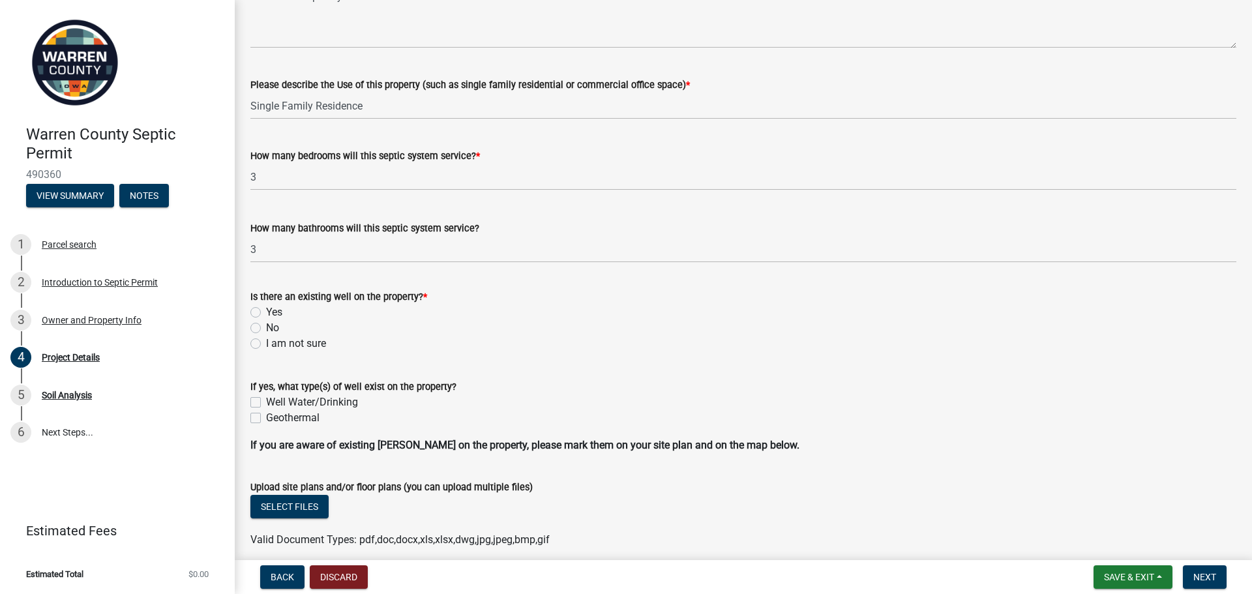
click at [266, 331] on label "No" at bounding box center [272, 328] width 13 height 16
click at [266, 329] on input "No" at bounding box center [270, 324] width 8 height 8
radio input "true"
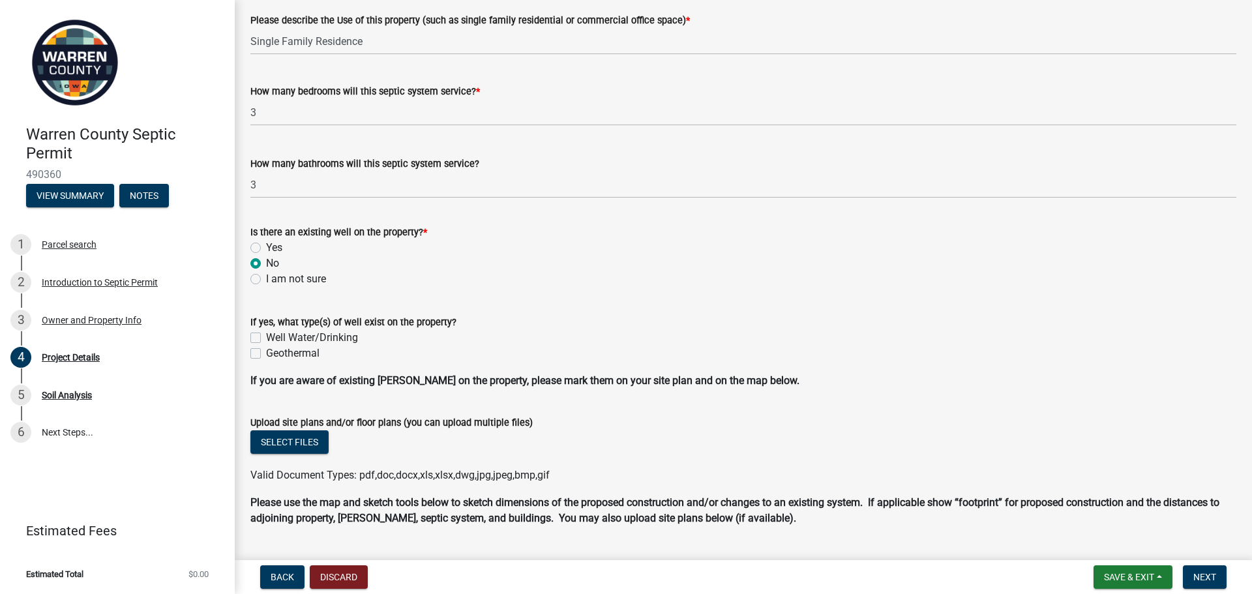
scroll to position [456, 0]
click at [266, 276] on label "I am not sure" at bounding box center [296, 279] width 60 height 16
click at [266, 276] on input "I am not sure" at bounding box center [270, 275] width 8 height 8
radio input "true"
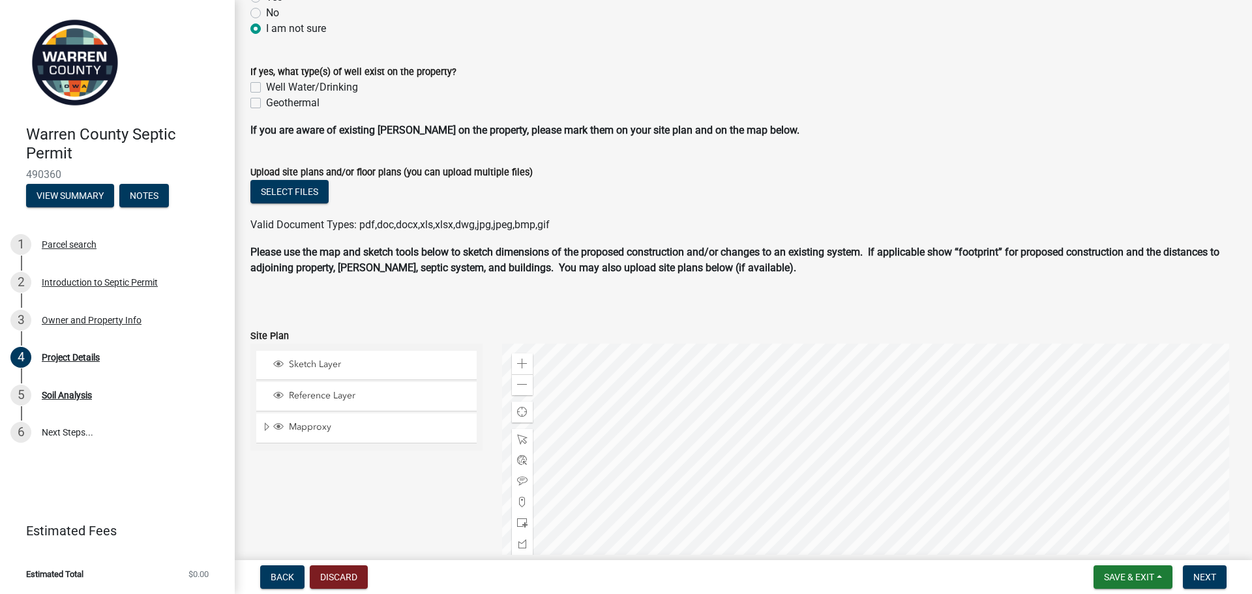
scroll to position [717, 0]
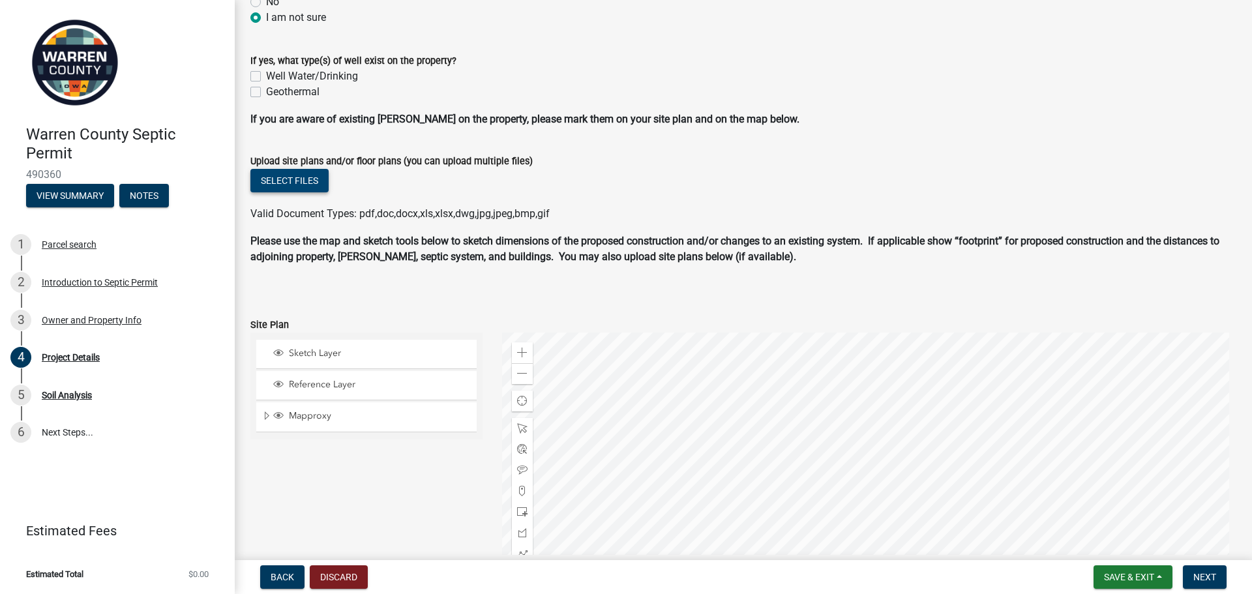
click at [318, 181] on button "Select files" at bounding box center [289, 180] width 78 height 23
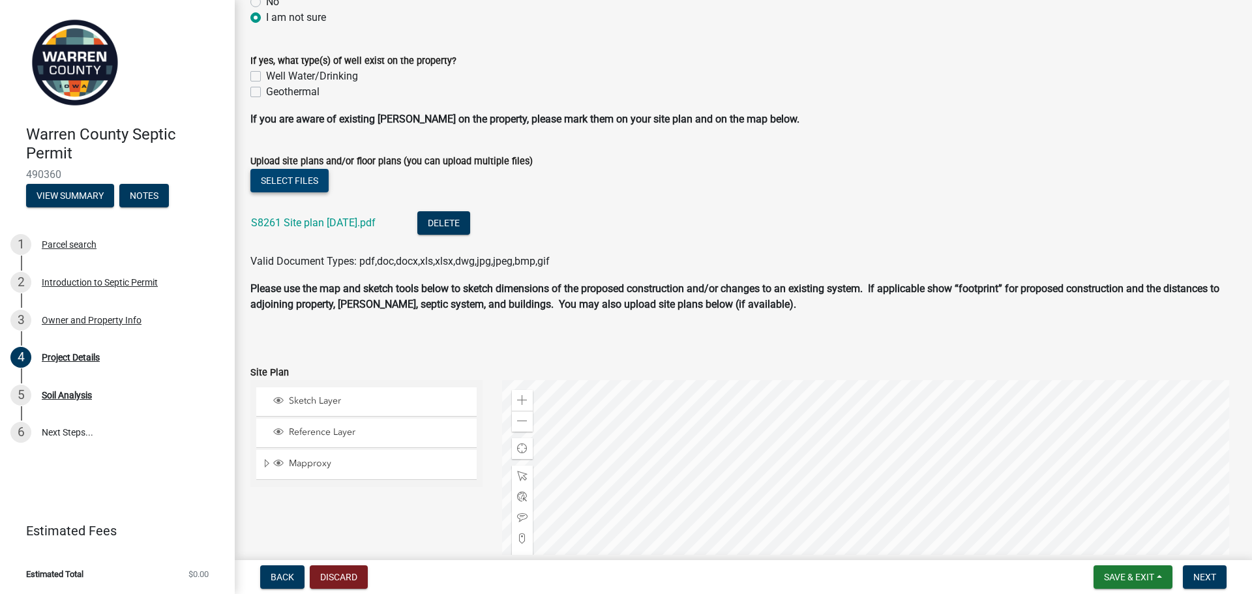
click at [295, 187] on button "Select files" at bounding box center [289, 180] width 78 height 23
click at [290, 169] on div "Select files" at bounding box center [743, 182] width 986 height 27
click at [290, 179] on button "Select files" at bounding box center [289, 180] width 78 height 23
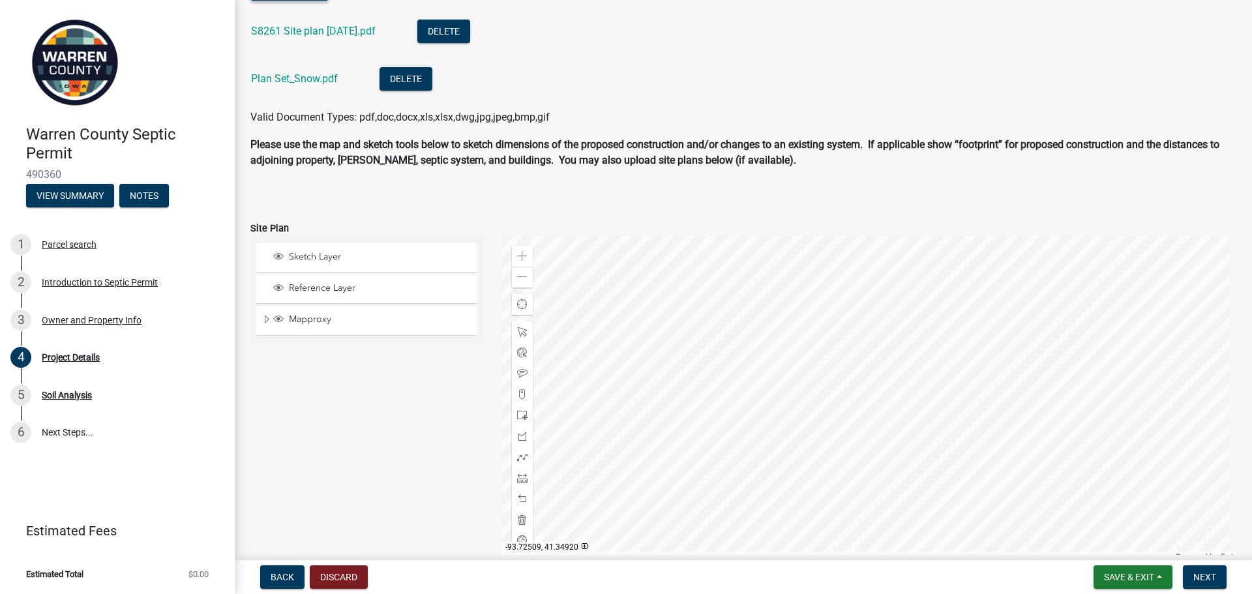
scroll to position [979, 0]
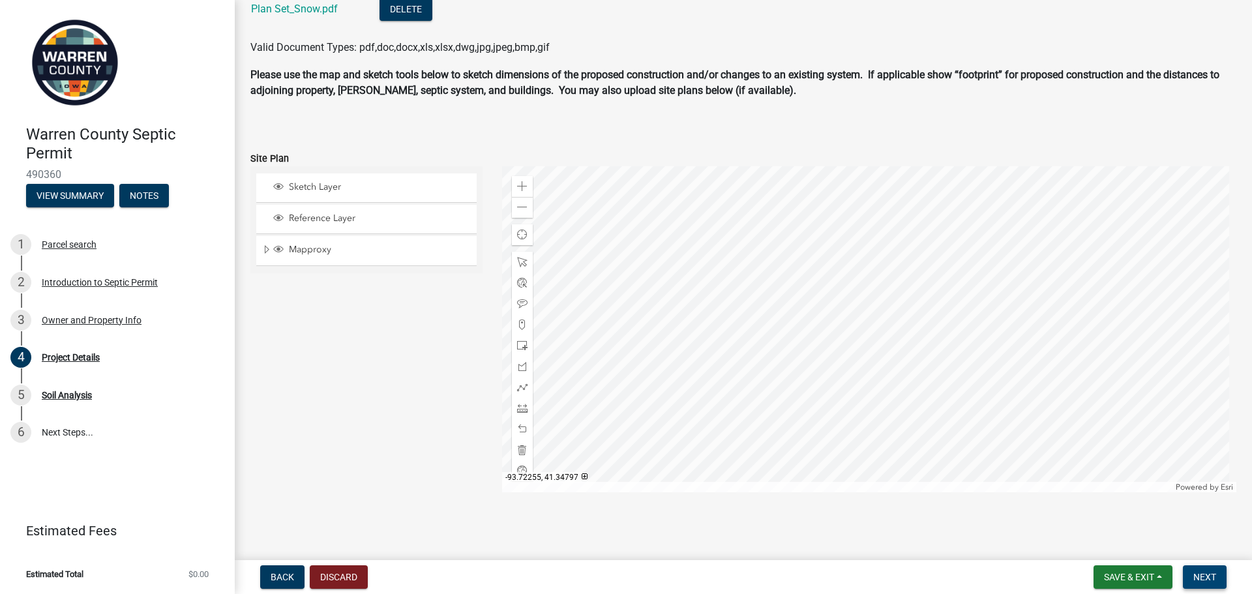
click at [1210, 577] on span "Next" at bounding box center [1204, 577] width 23 height 10
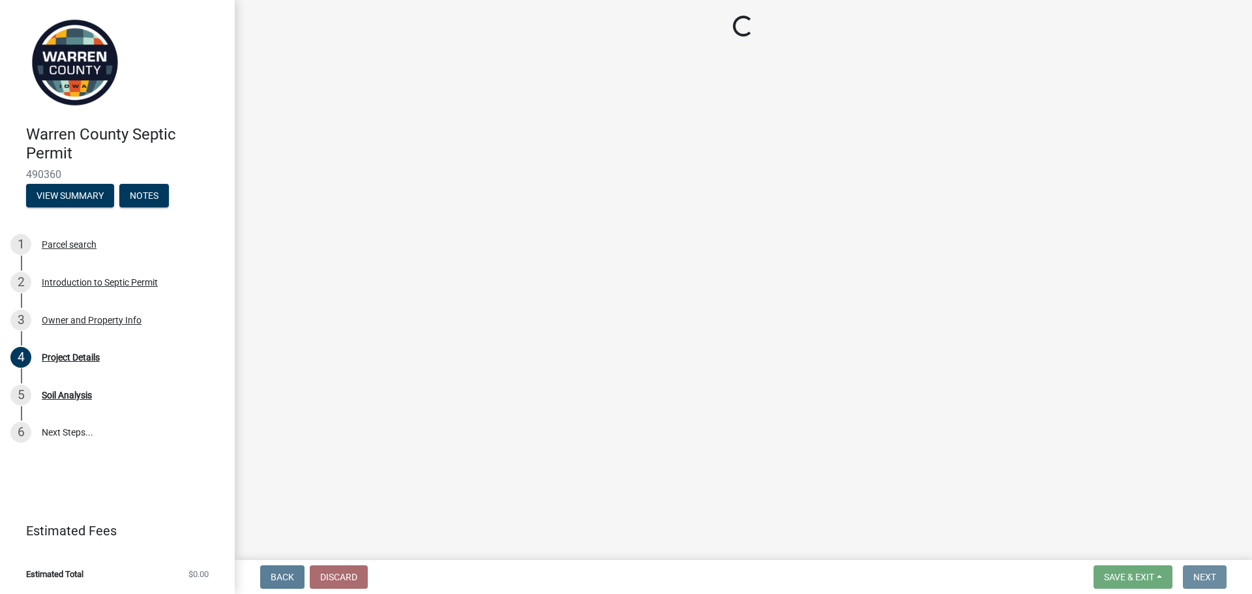
scroll to position [0, 0]
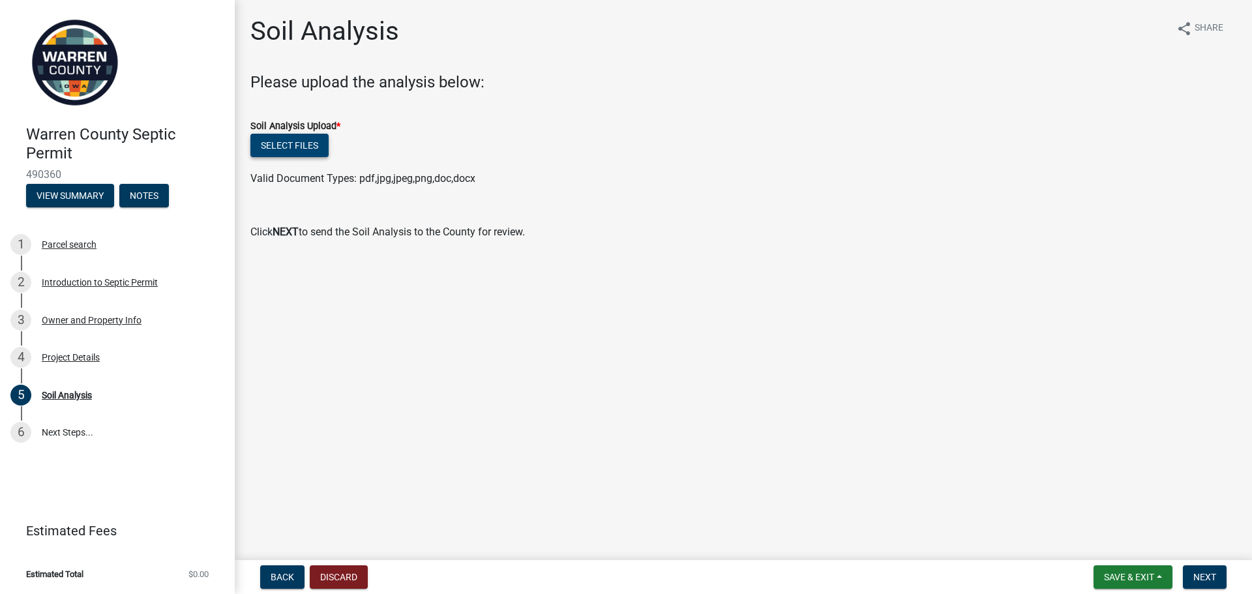
click at [292, 141] on button "Select files" at bounding box center [289, 145] width 78 height 23
click at [317, 153] on button "Select files" at bounding box center [289, 145] width 78 height 23
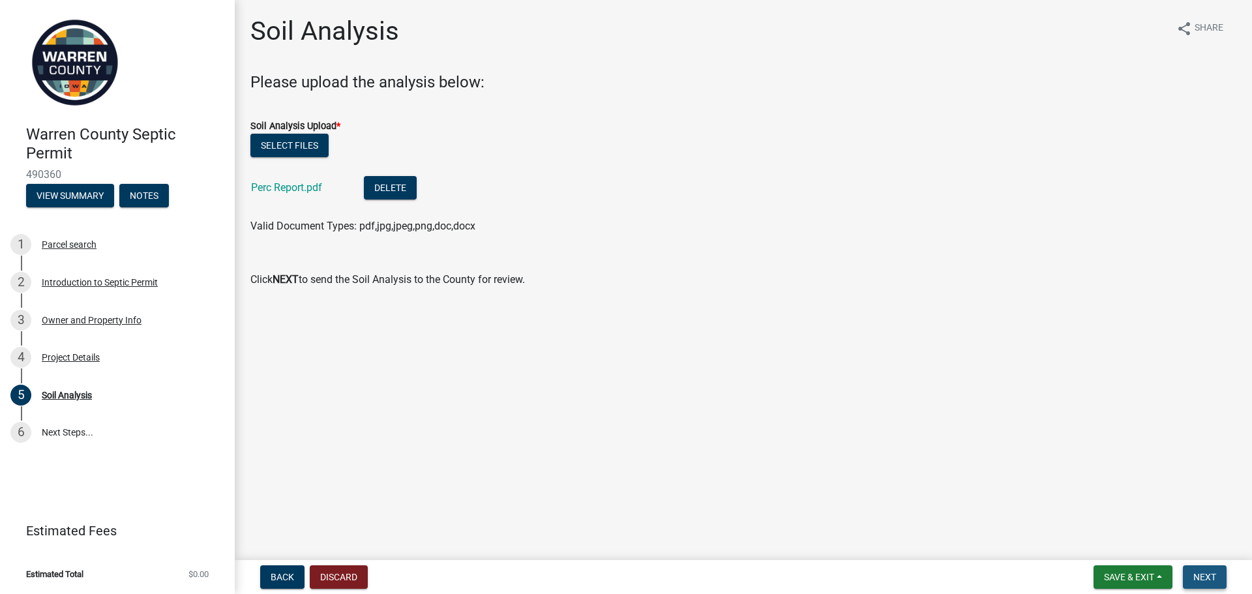
click at [1201, 576] on span "Next" at bounding box center [1204, 577] width 23 height 10
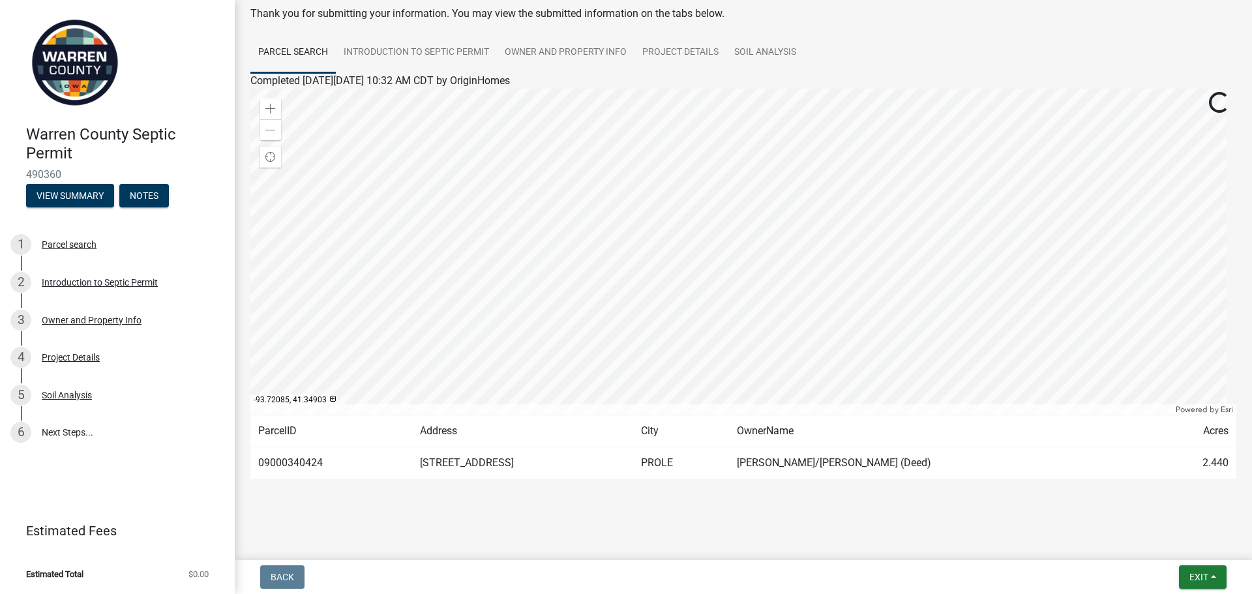
scroll to position [68, 0]
